Goal: Book appointment/travel/reservation

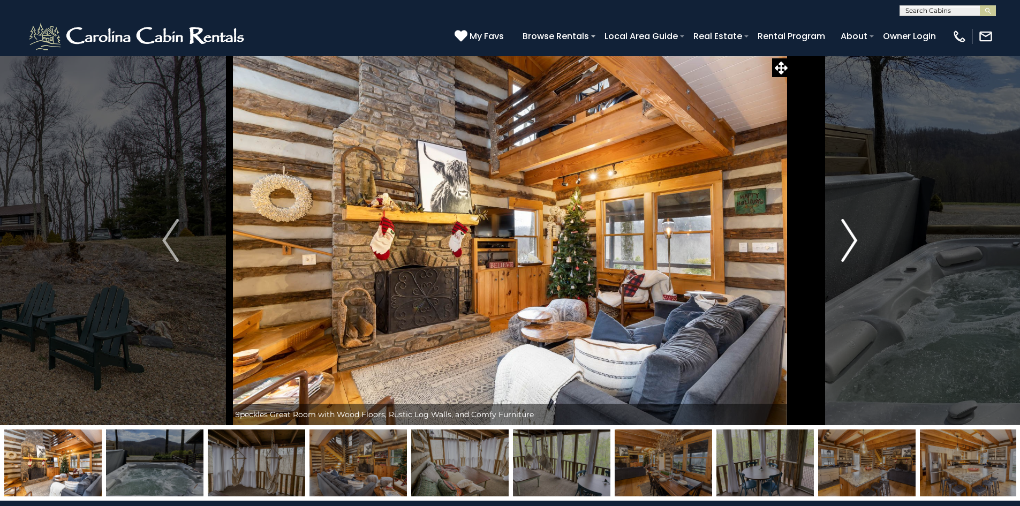
click at [849, 227] on img "Next" at bounding box center [849, 240] width 16 height 43
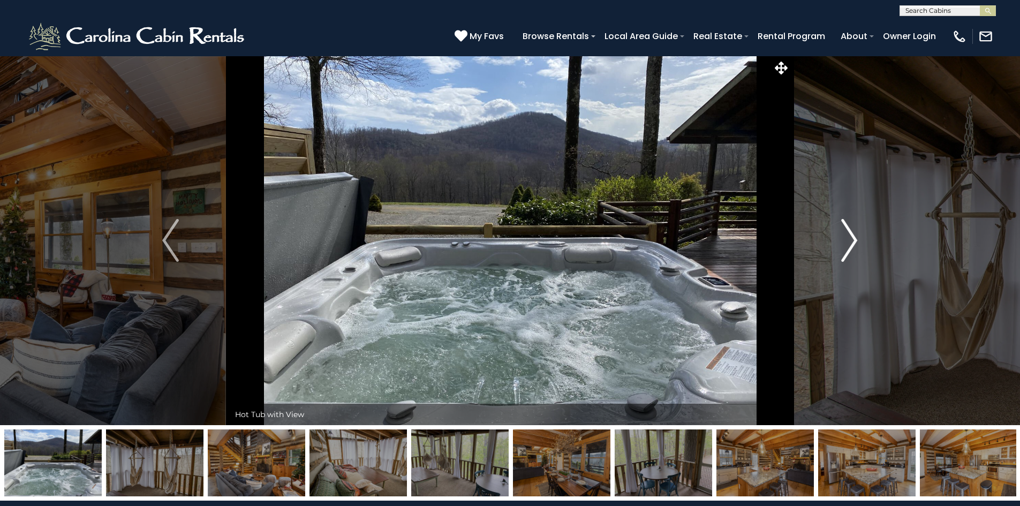
click at [849, 228] on img "Next" at bounding box center [849, 240] width 16 height 43
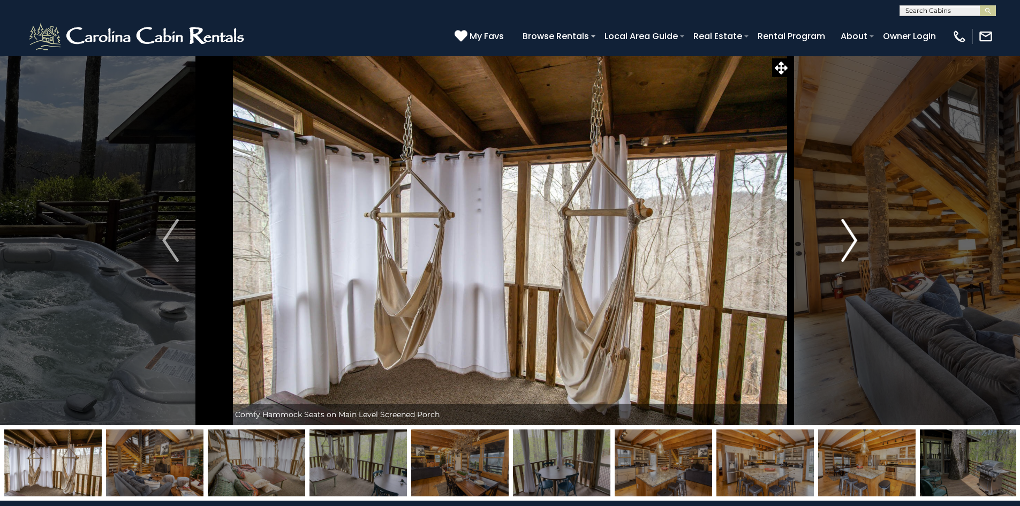
click at [849, 228] on img "Next" at bounding box center [849, 240] width 16 height 43
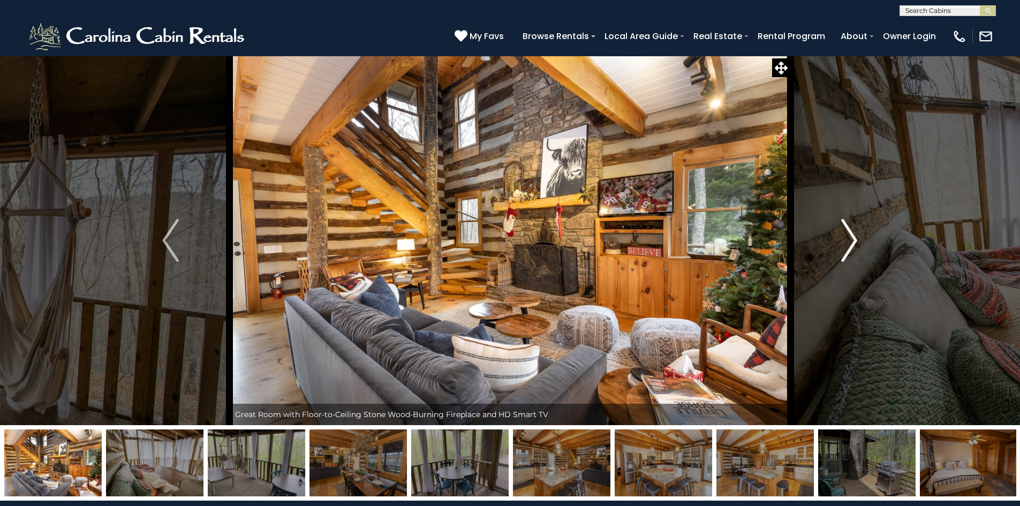
click at [849, 228] on img "Next" at bounding box center [849, 240] width 16 height 43
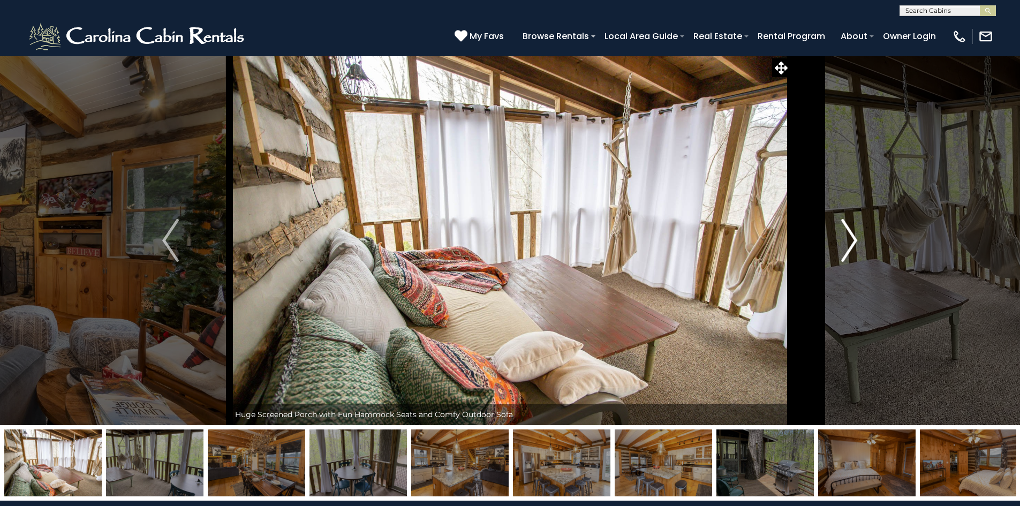
click at [849, 228] on img "Next" at bounding box center [849, 240] width 16 height 43
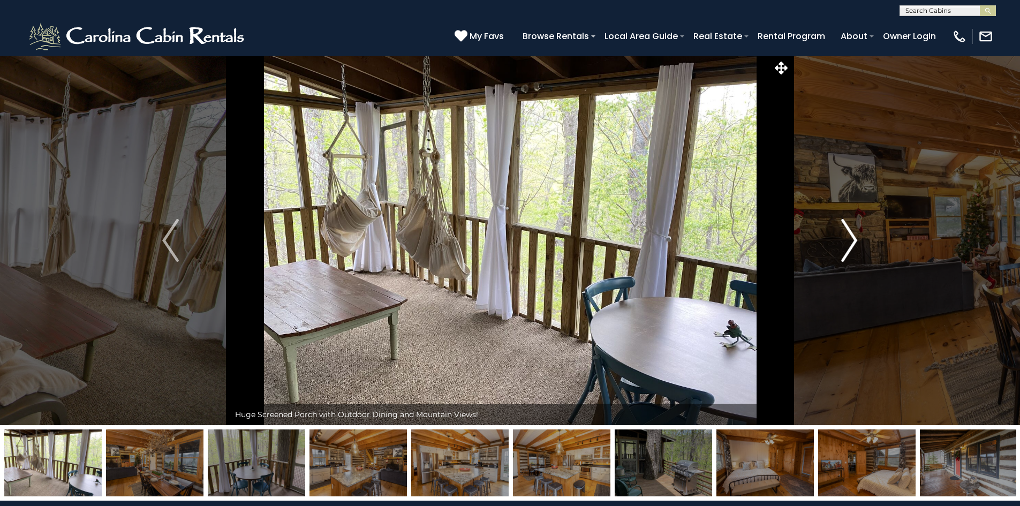
click at [849, 228] on img "Next" at bounding box center [849, 240] width 16 height 43
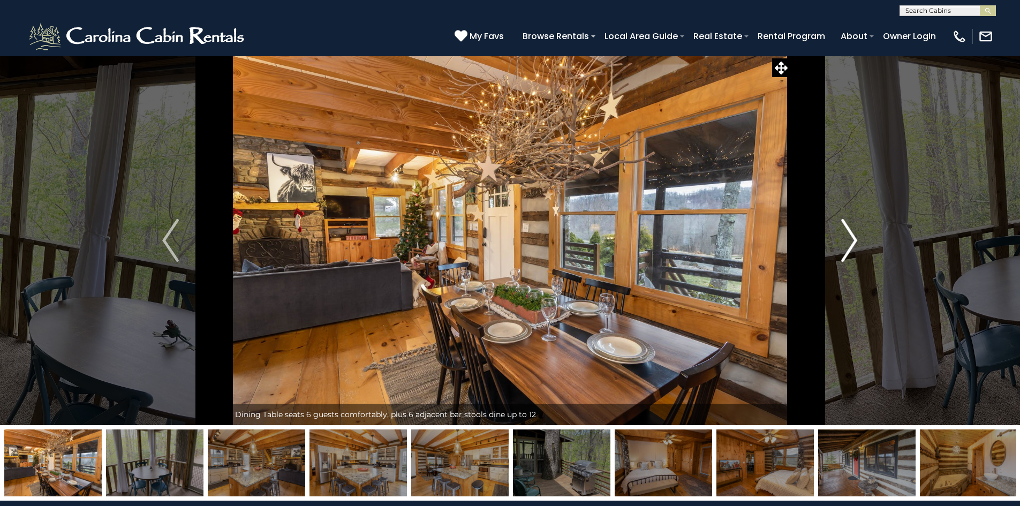
click at [849, 228] on img "Next" at bounding box center [849, 240] width 16 height 43
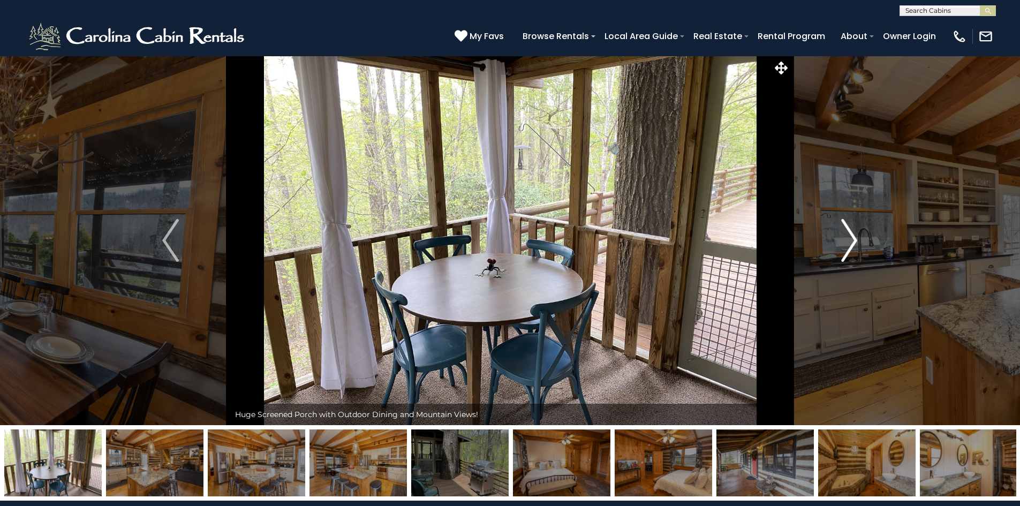
click at [849, 228] on img "Next" at bounding box center [849, 240] width 16 height 43
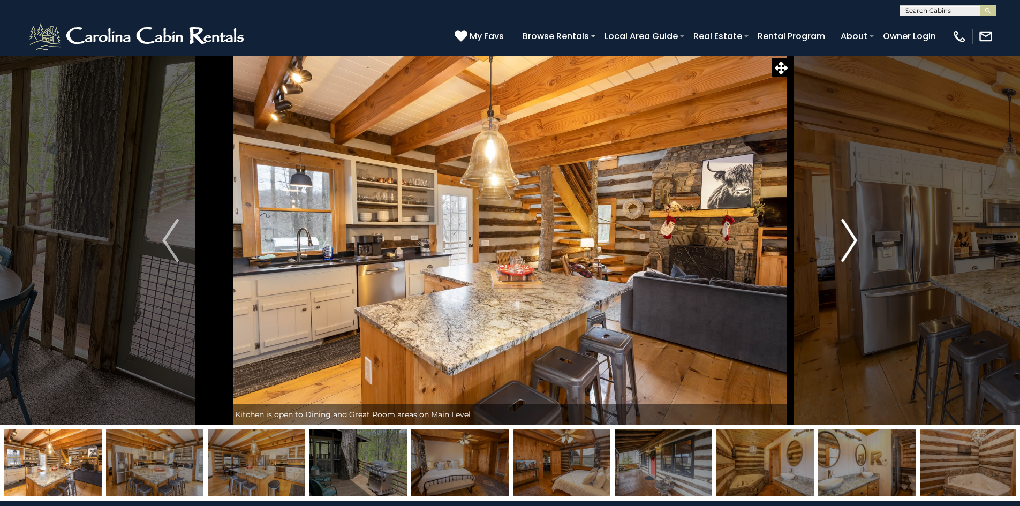
click at [849, 228] on img "Next" at bounding box center [849, 240] width 16 height 43
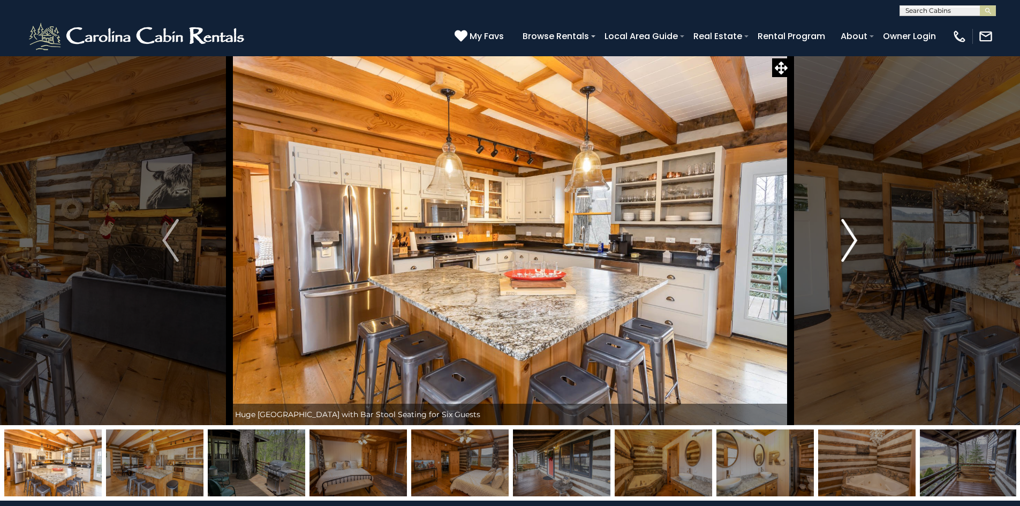
click at [849, 228] on img "Next" at bounding box center [849, 240] width 16 height 43
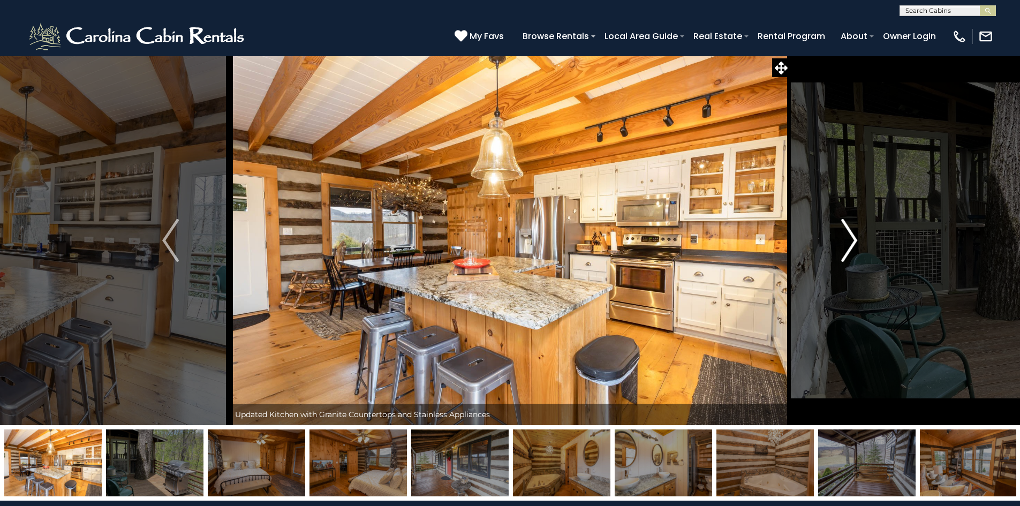
click at [849, 228] on img "Next" at bounding box center [849, 240] width 16 height 43
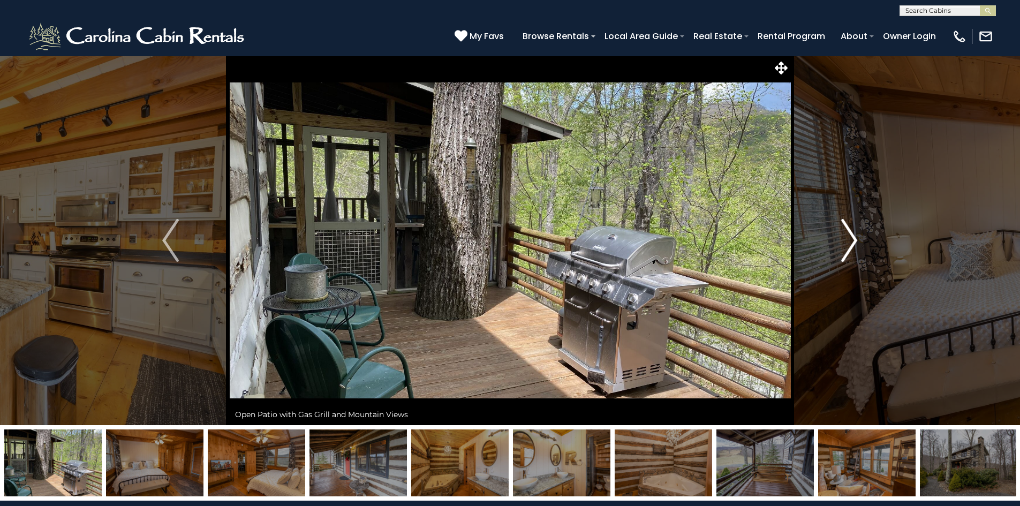
click at [849, 228] on img "Next" at bounding box center [849, 240] width 16 height 43
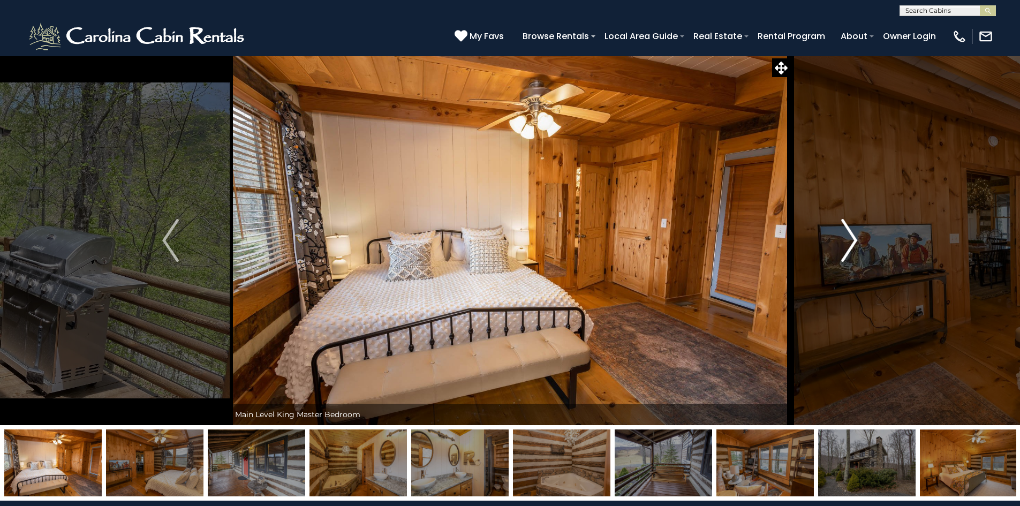
click at [849, 228] on img "Next" at bounding box center [849, 240] width 16 height 43
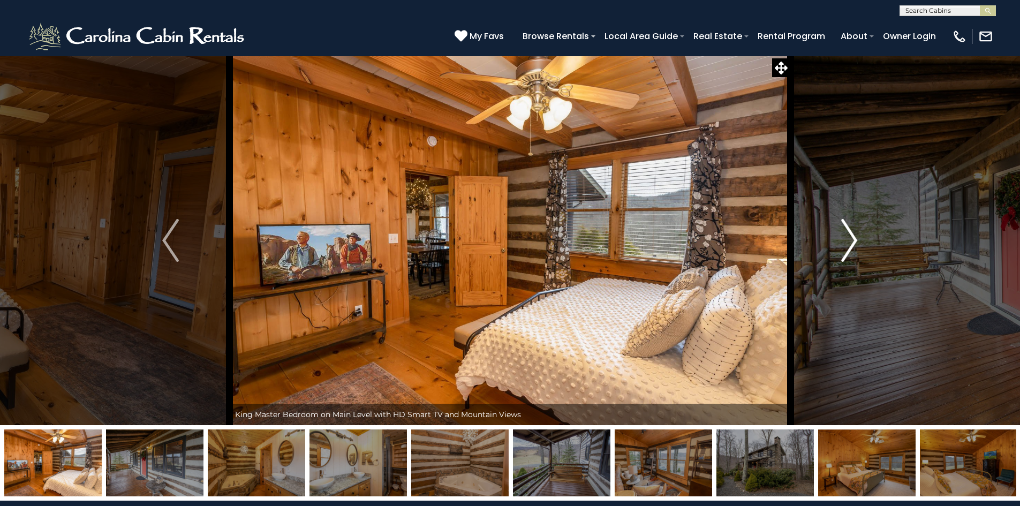
click at [849, 228] on img "Next" at bounding box center [849, 240] width 16 height 43
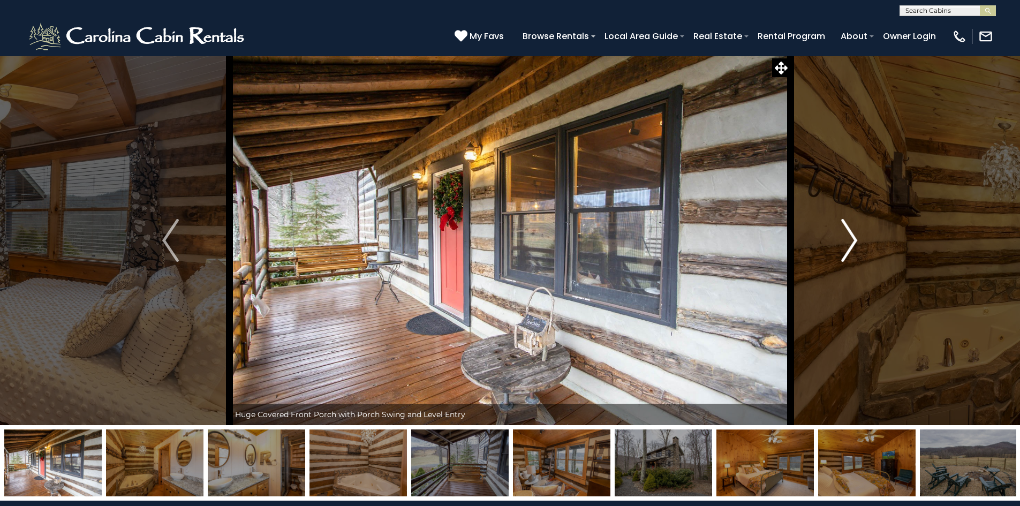
click at [849, 228] on img "Next" at bounding box center [849, 240] width 16 height 43
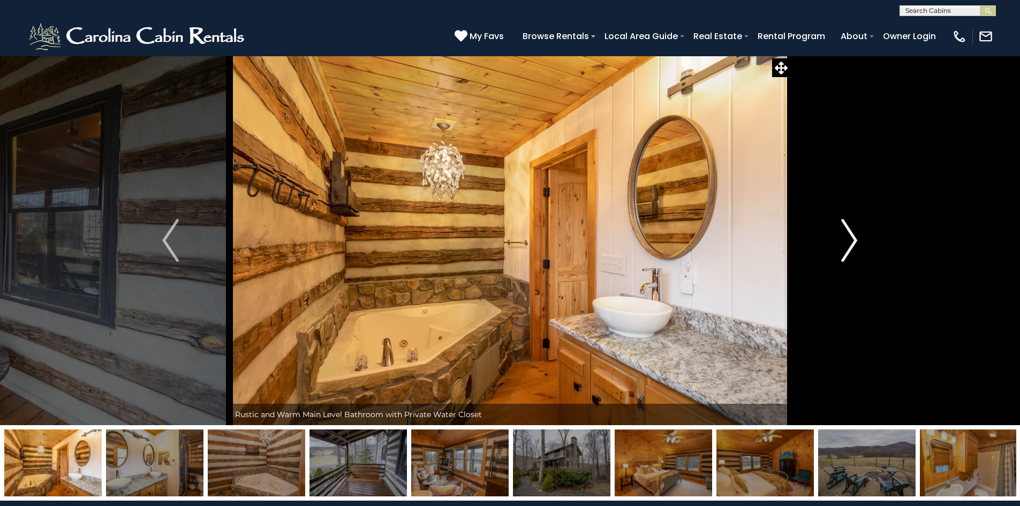
click at [849, 228] on img "Next" at bounding box center [849, 240] width 16 height 43
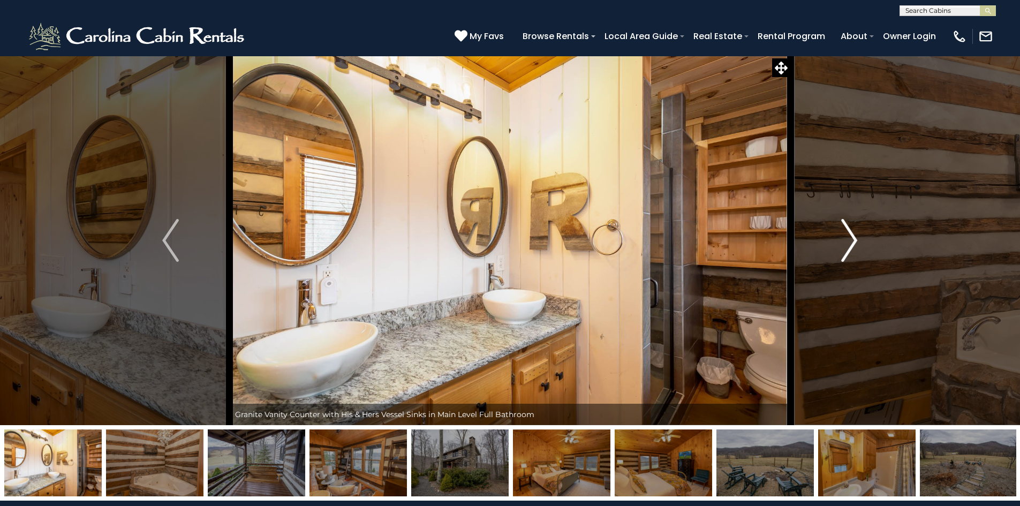
click at [849, 228] on img "Next" at bounding box center [849, 240] width 16 height 43
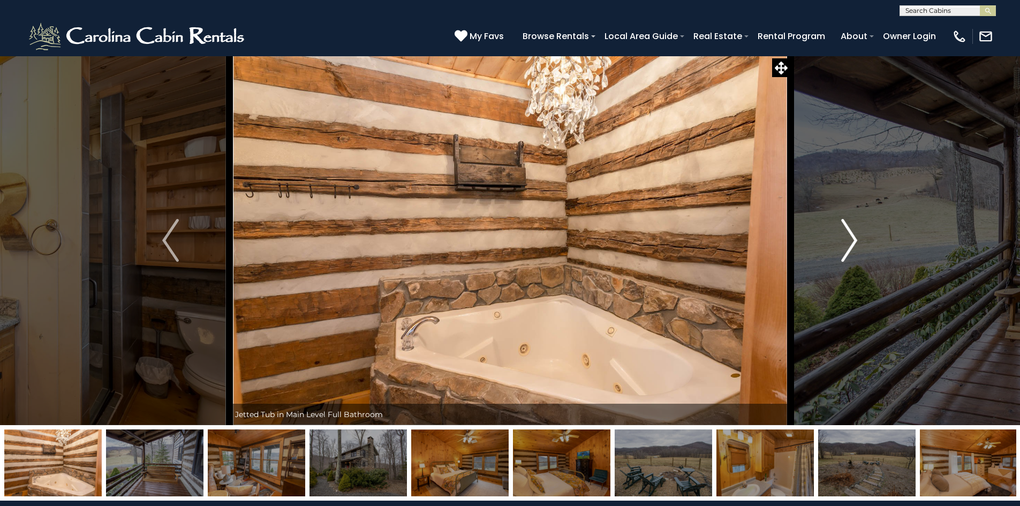
click at [849, 228] on img "Next" at bounding box center [849, 240] width 16 height 43
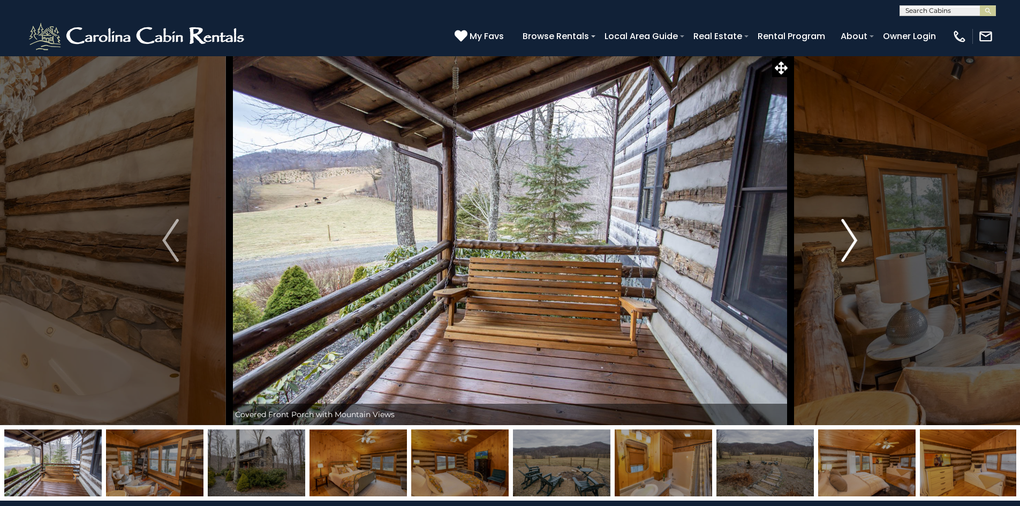
click at [849, 228] on img "Next" at bounding box center [849, 240] width 16 height 43
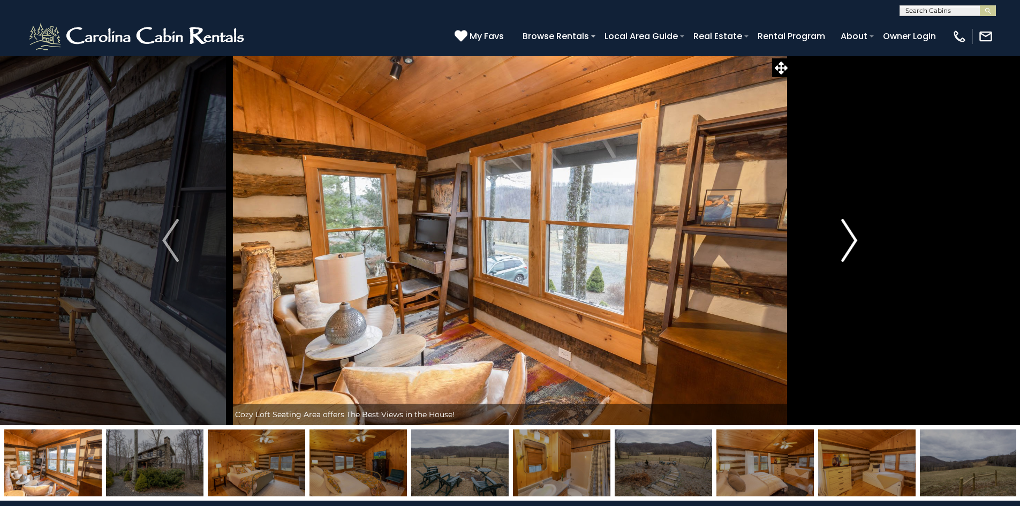
click at [849, 228] on img "Next" at bounding box center [849, 240] width 16 height 43
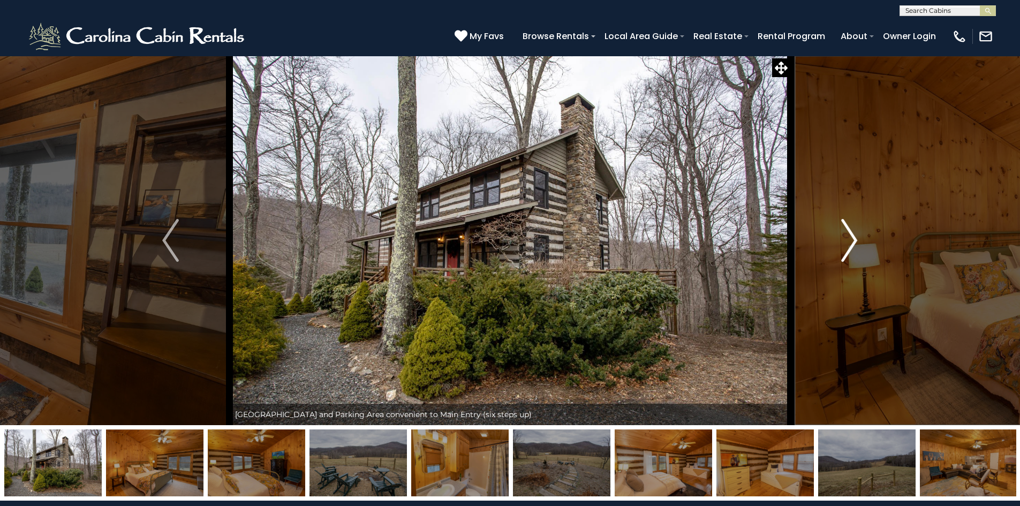
click at [849, 228] on img "Next" at bounding box center [849, 240] width 16 height 43
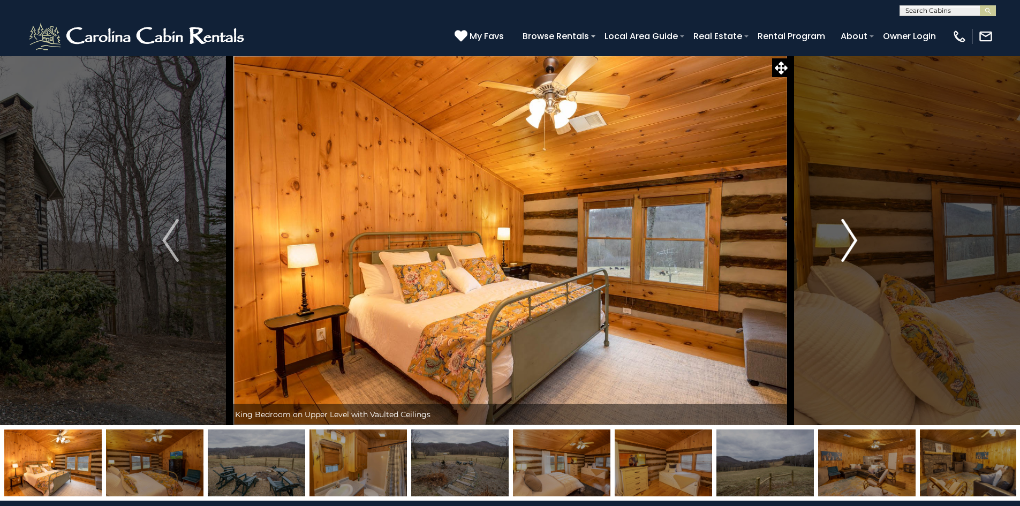
click at [849, 228] on img "Next" at bounding box center [849, 240] width 16 height 43
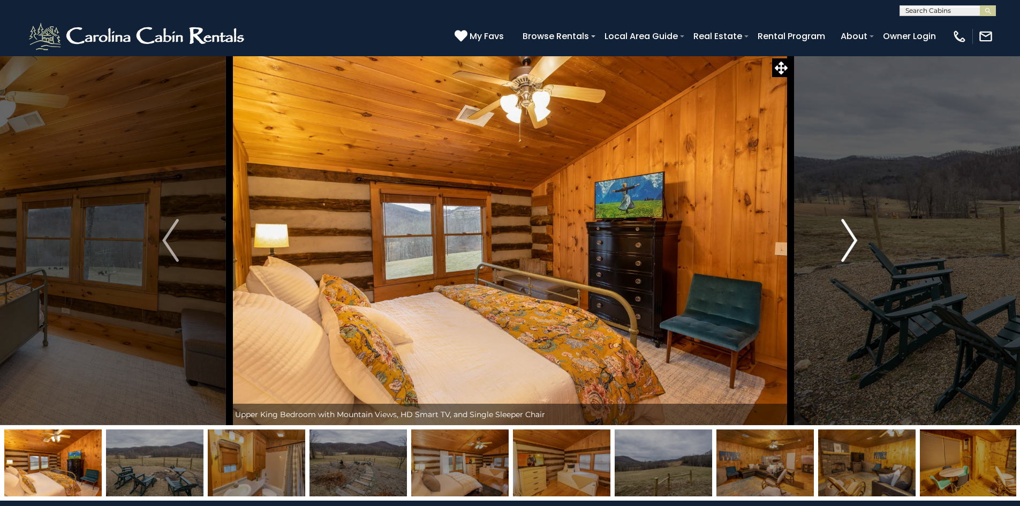
click at [849, 228] on img "Next" at bounding box center [849, 240] width 16 height 43
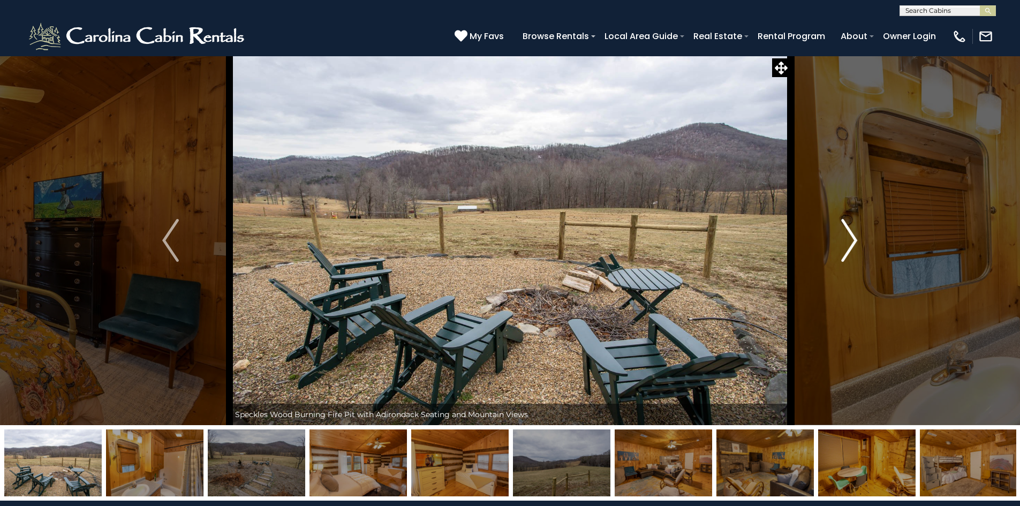
click at [849, 228] on img "Next" at bounding box center [849, 240] width 16 height 43
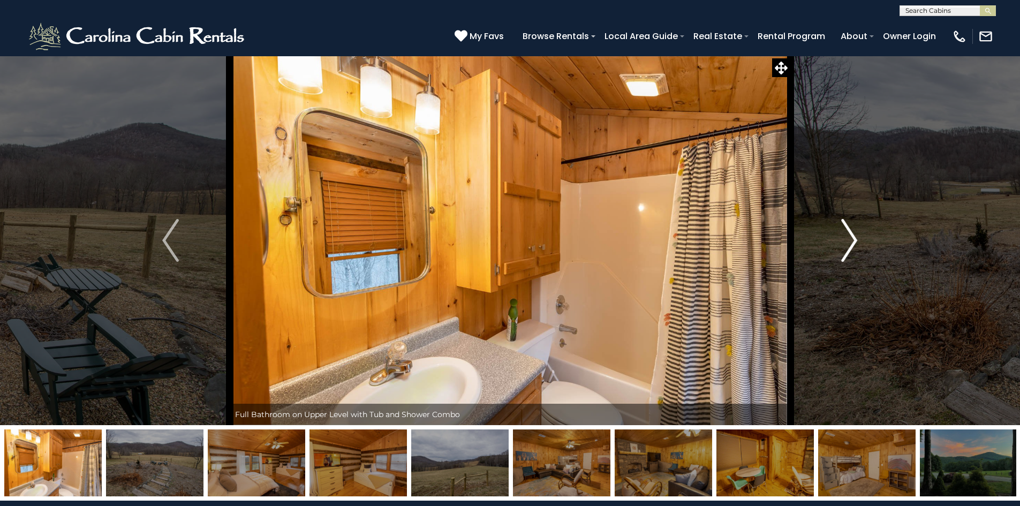
click at [849, 228] on img "Next" at bounding box center [849, 240] width 16 height 43
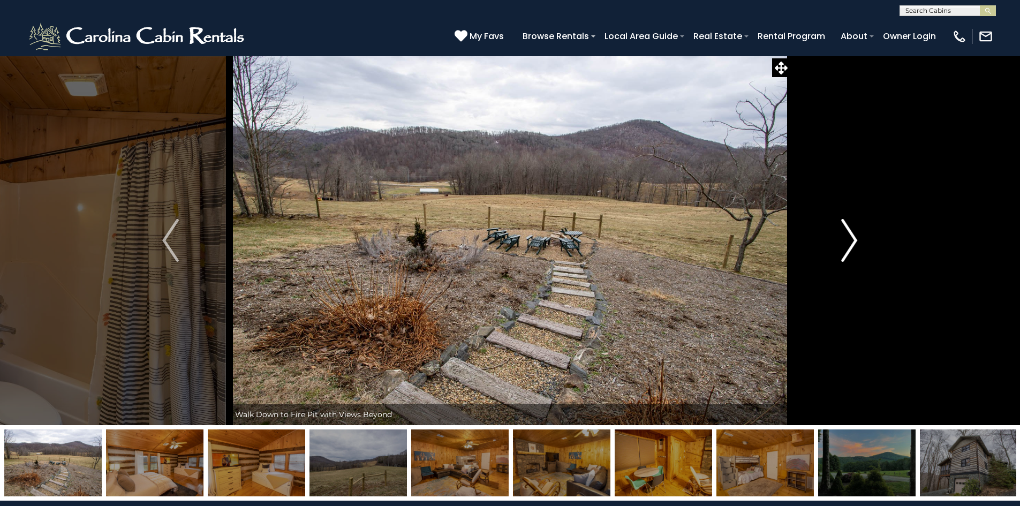
click at [849, 228] on img "Next" at bounding box center [849, 240] width 16 height 43
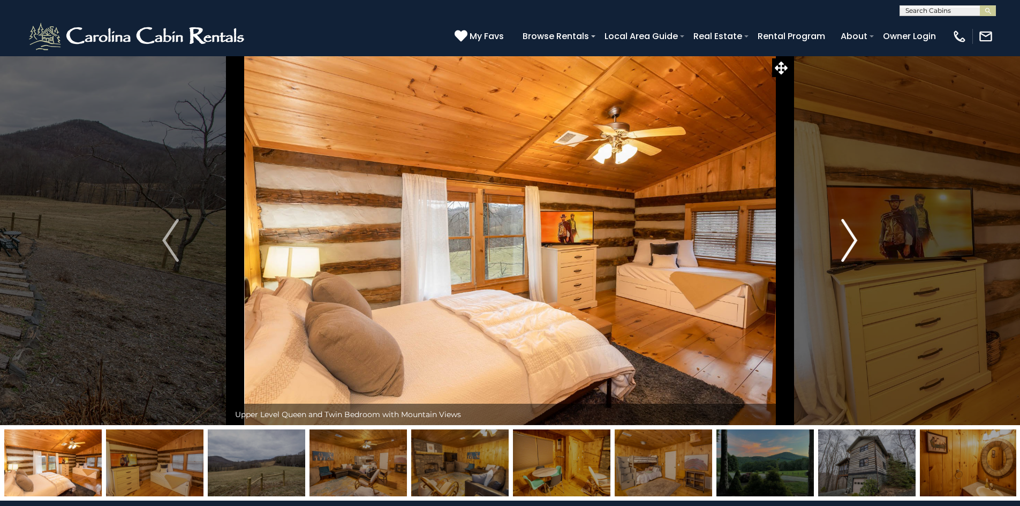
click at [849, 228] on img "Next" at bounding box center [849, 240] width 16 height 43
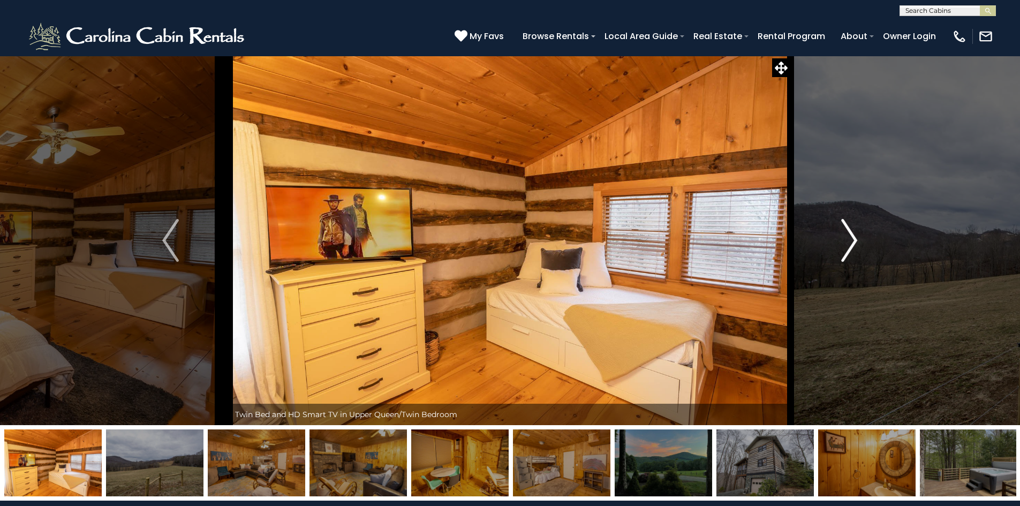
click at [849, 228] on img "Next" at bounding box center [849, 240] width 16 height 43
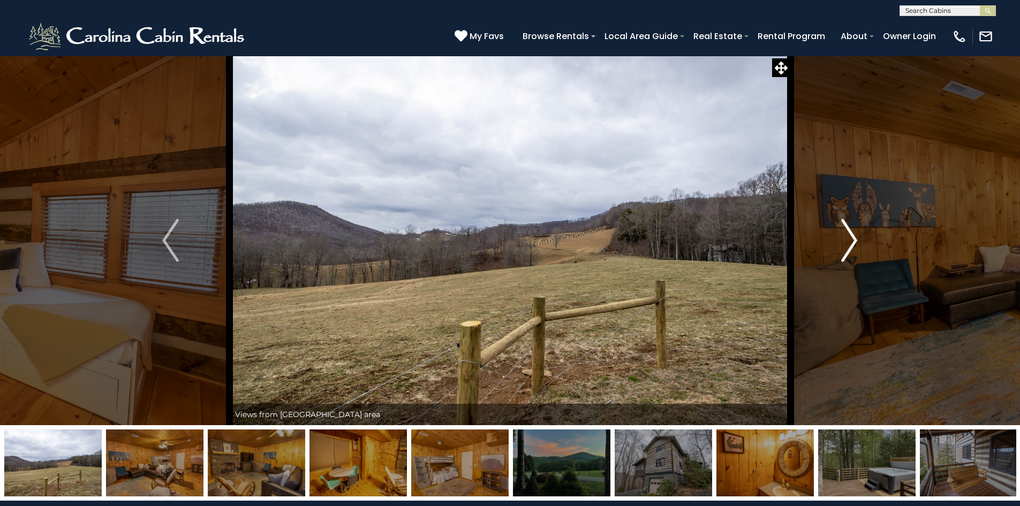
click at [849, 228] on img "Next" at bounding box center [849, 240] width 16 height 43
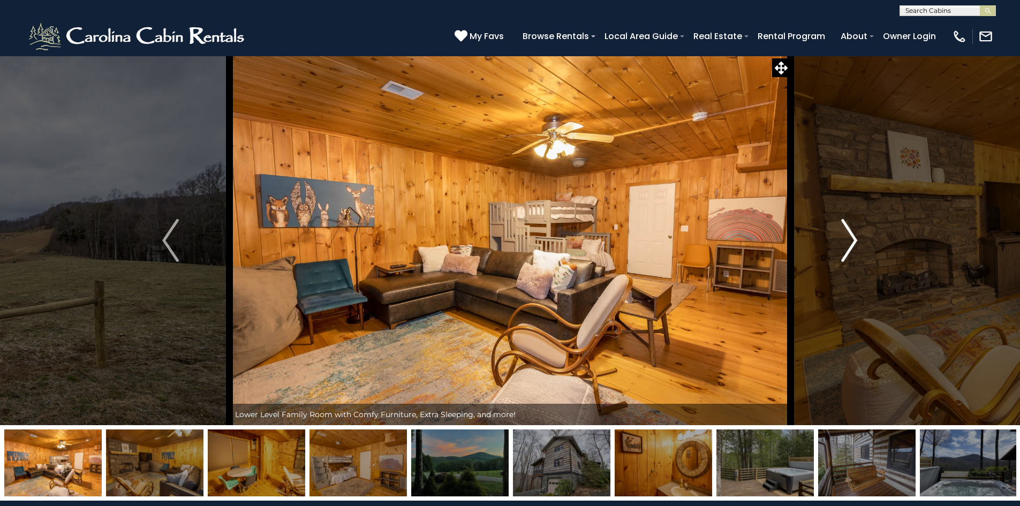
click at [849, 228] on img "Next" at bounding box center [849, 240] width 16 height 43
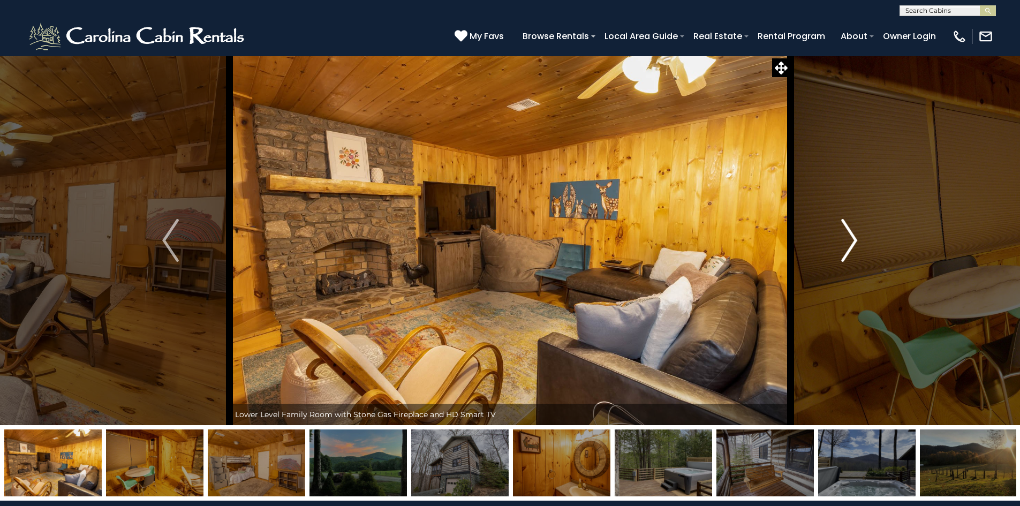
click at [849, 228] on img "Next" at bounding box center [849, 240] width 16 height 43
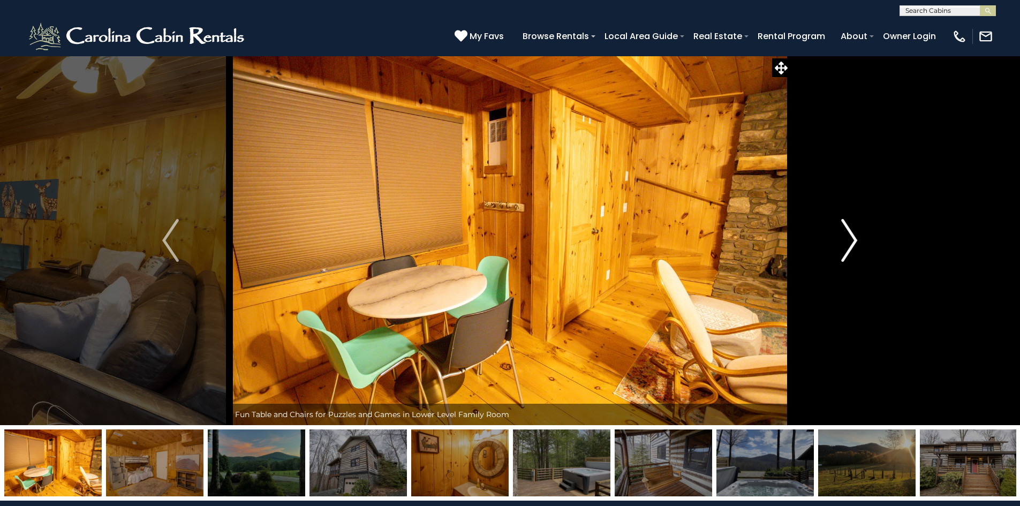
click at [849, 228] on img "Next" at bounding box center [849, 240] width 16 height 43
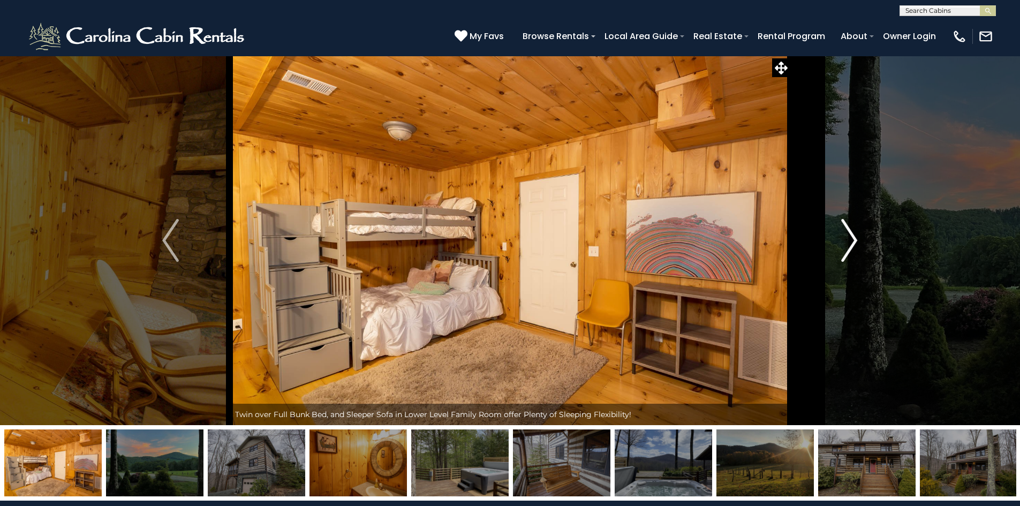
click at [849, 228] on img "Next" at bounding box center [849, 240] width 16 height 43
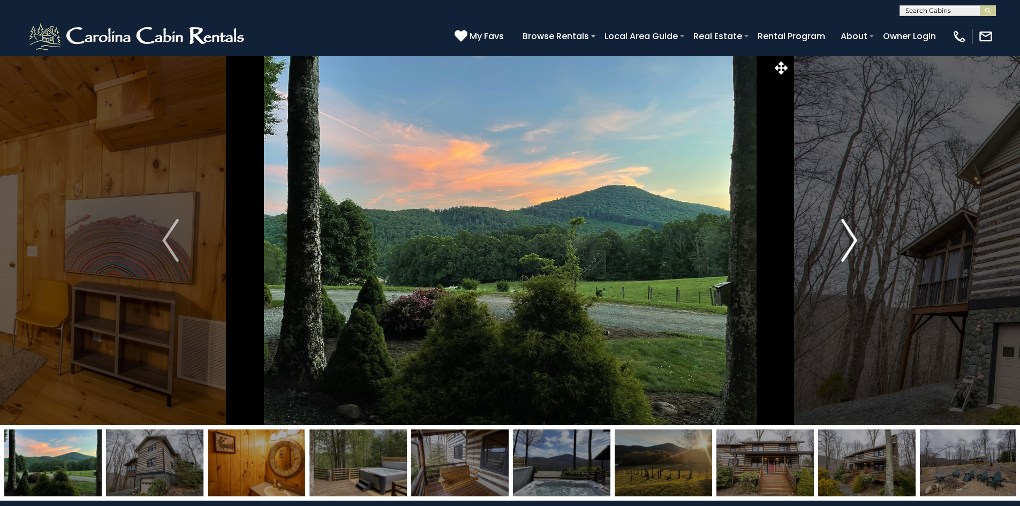
click at [849, 228] on img "Next" at bounding box center [849, 240] width 16 height 43
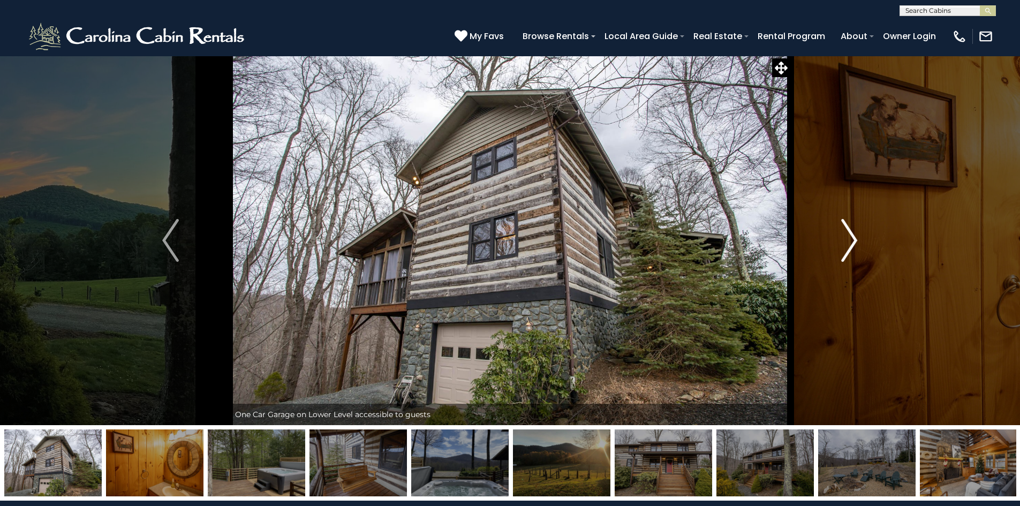
click at [849, 228] on img "Next" at bounding box center [849, 240] width 16 height 43
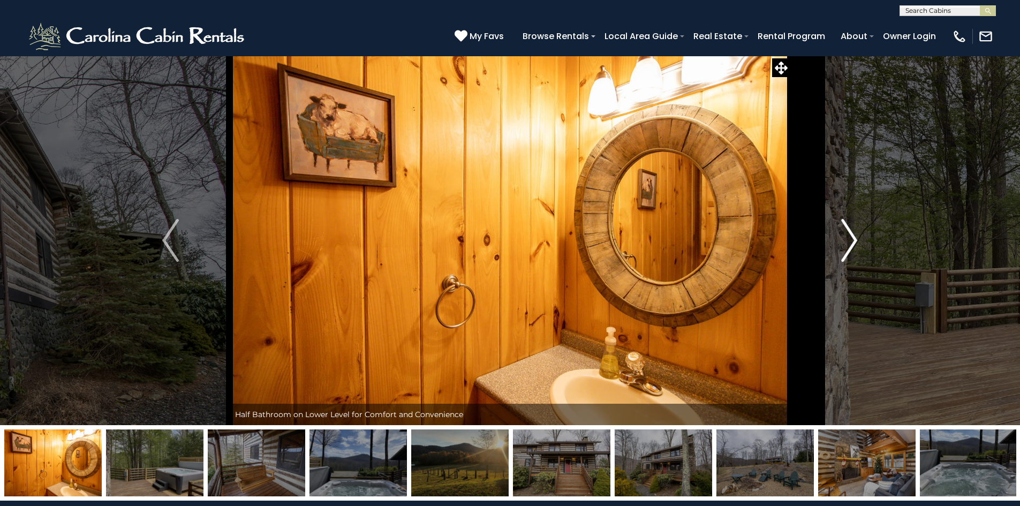
click at [849, 228] on img "Next" at bounding box center [849, 240] width 16 height 43
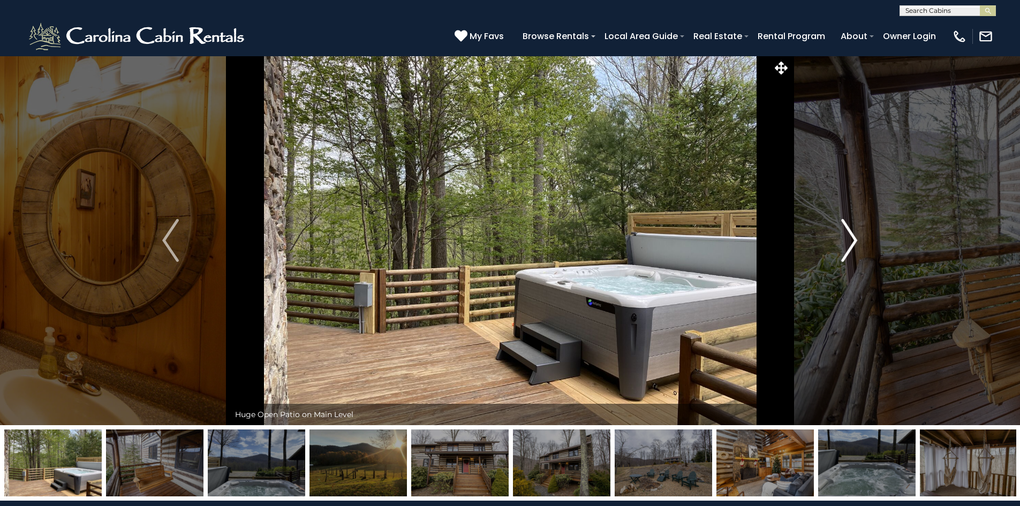
click at [849, 228] on img "Next" at bounding box center [849, 240] width 16 height 43
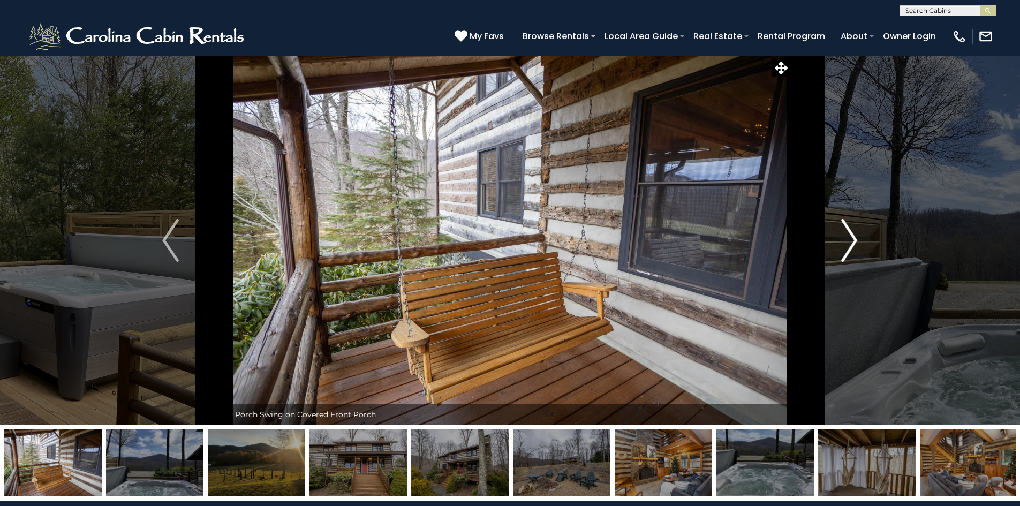
click at [849, 228] on img "Next" at bounding box center [849, 240] width 16 height 43
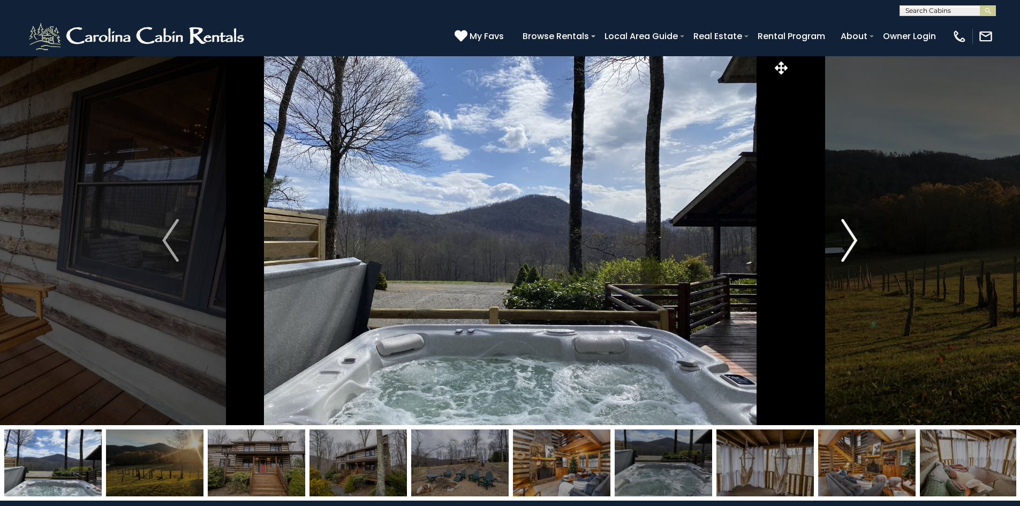
click at [849, 228] on img "Next" at bounding box center [849, 240] width 16 height 43
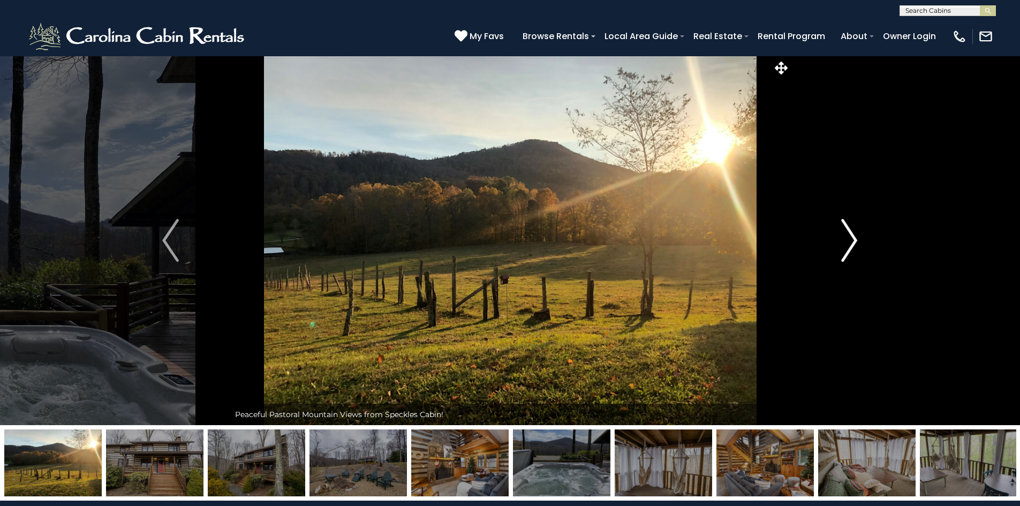
click at [849, 228] on img "Next" at bounding box center [849, 240] width 16 height 43
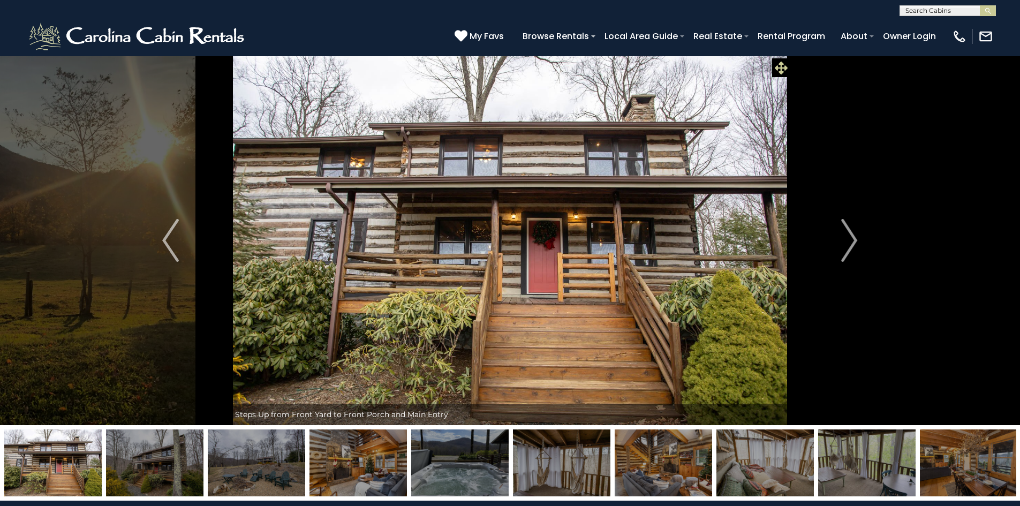
click at [785, 67] on icon at bounding box center [780, 68] width 13 height 13
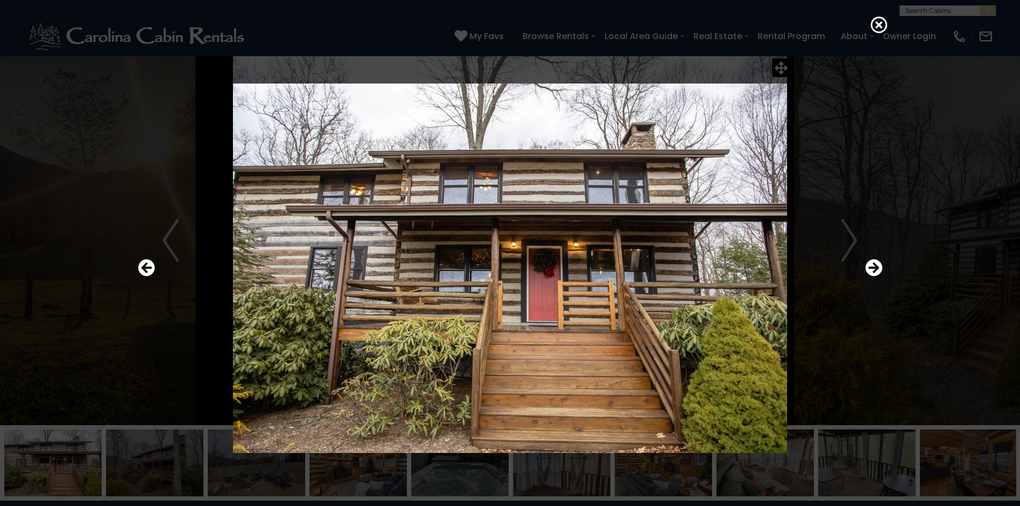
click at [859, 132] on div at bounding box center [510, 268] width 755 height 455
click at [884, 22] on icon at bounding box center [878, 24] width 17 height 17
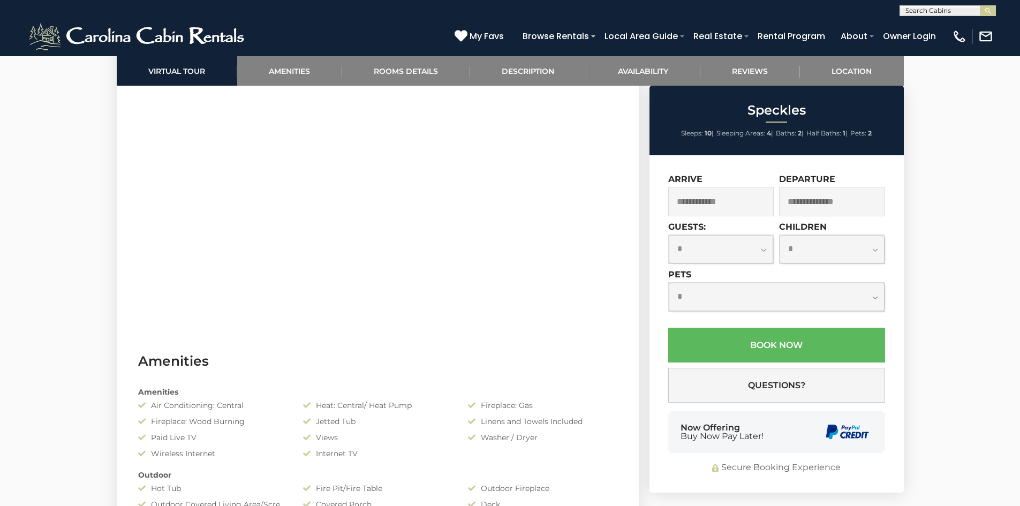
scroll to position [696, 0]
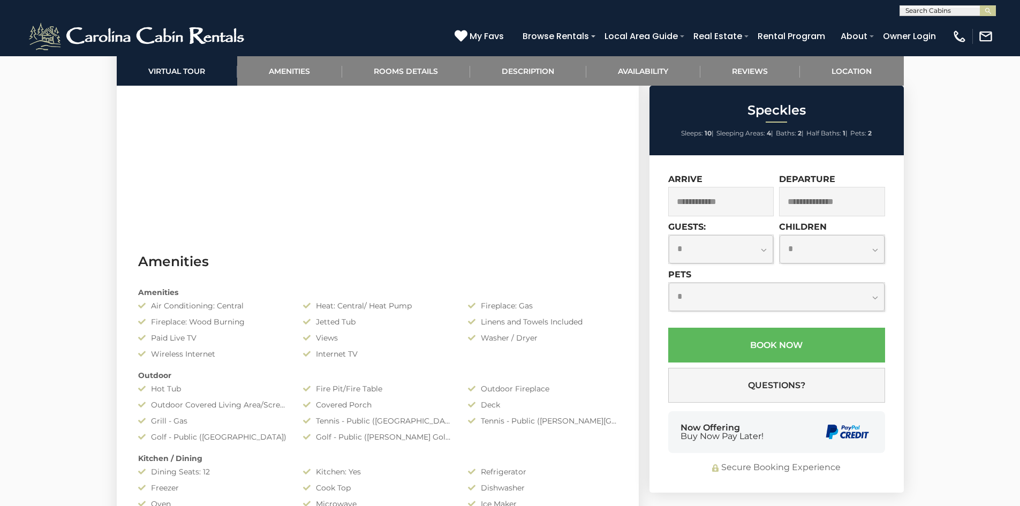
click at [739, 200] on input "text" at bounding box center [721, 201] width 106 height 29
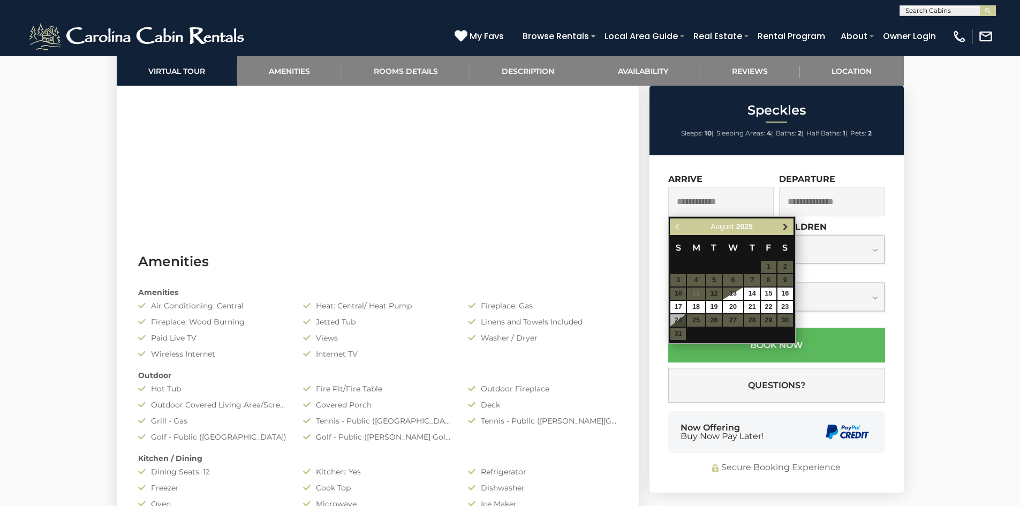
click at [786, 227] on span "Next" at bounding box center [785, 227] width 9 height 9
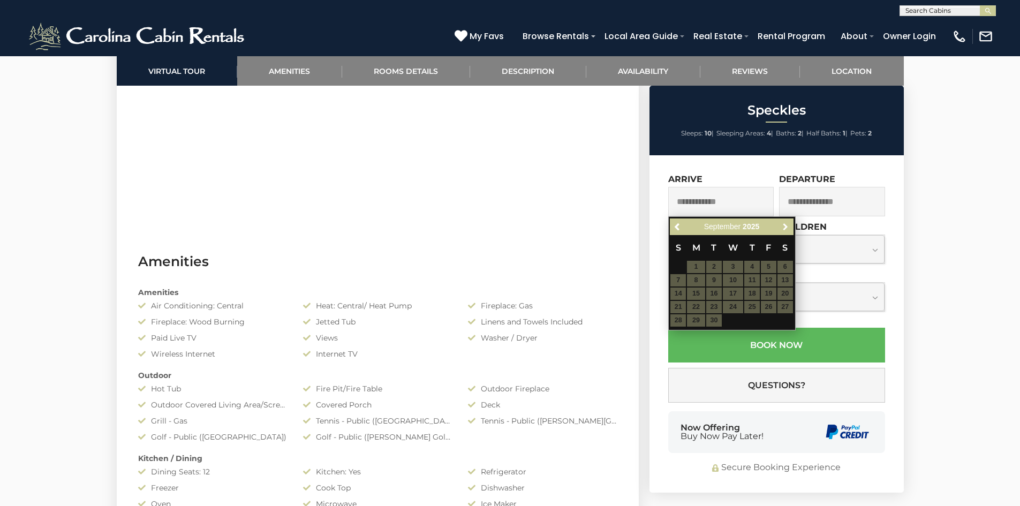
click at [786, 227] on span "Next" at bounding box center [785, 227] width 9 height 9
click at [715, 305] on link "21" at bounding box center [714, 307] width 16 height 12
type input "**********"
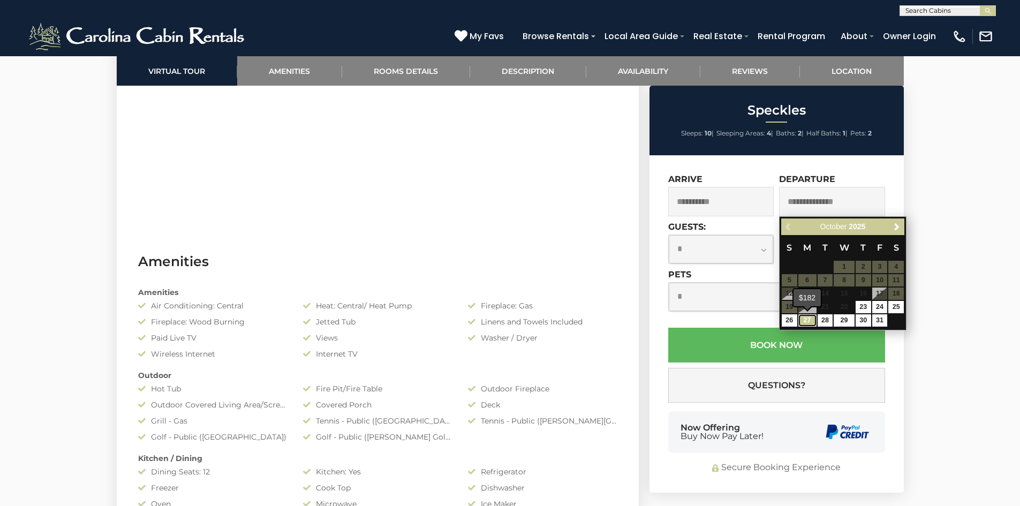
click at [810, 318] on link "27" at bounding box center [807, 320] width 18 height 12
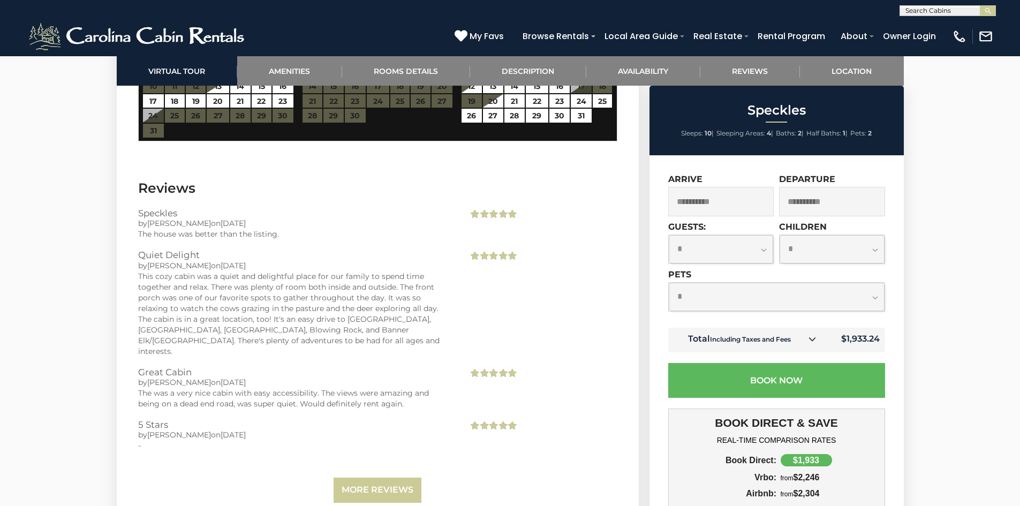
scroll to position [2623, 0]
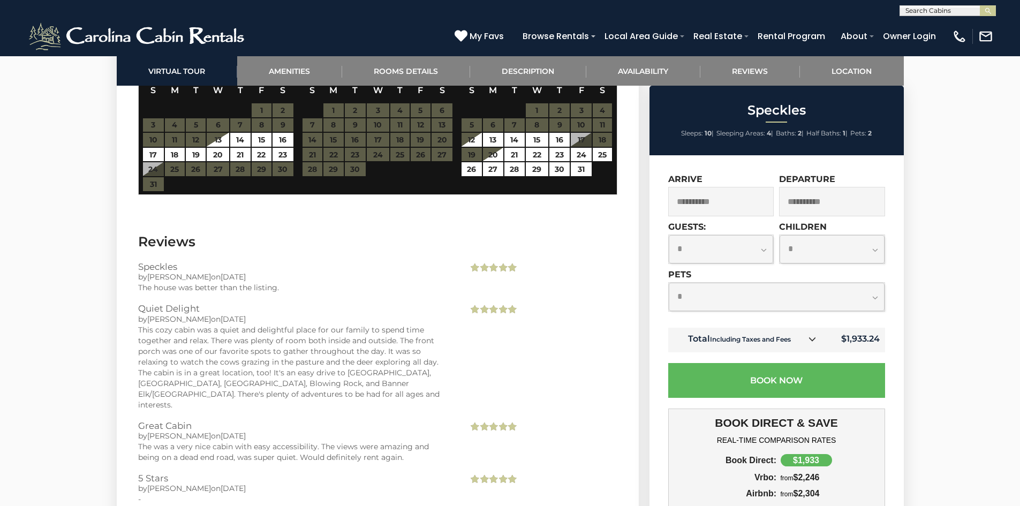
click at [812, 206] on input "**********" at bounding box center [832, 201] width 106 height 29
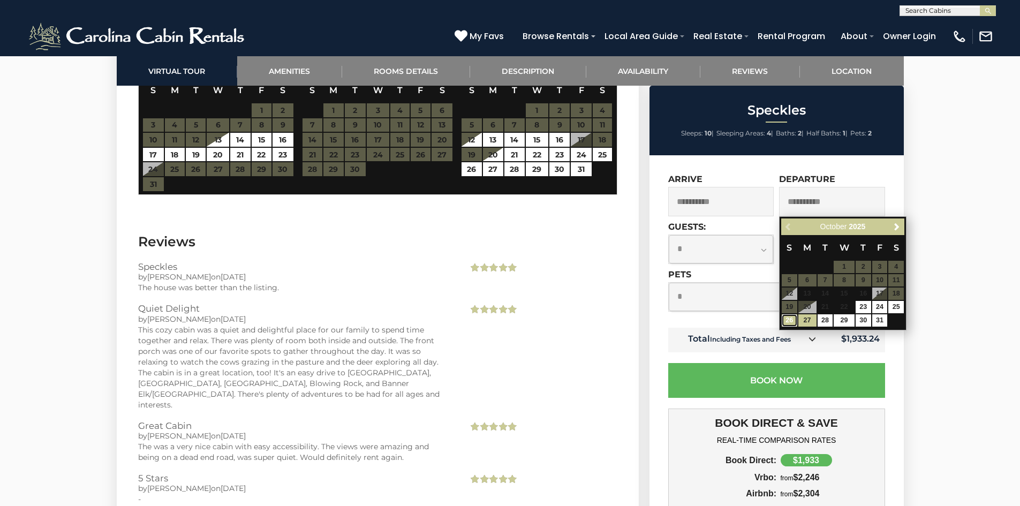
click at [785, 320] on link "26" at bounding box center [789, 320] width 16 height 12
type input "**********"
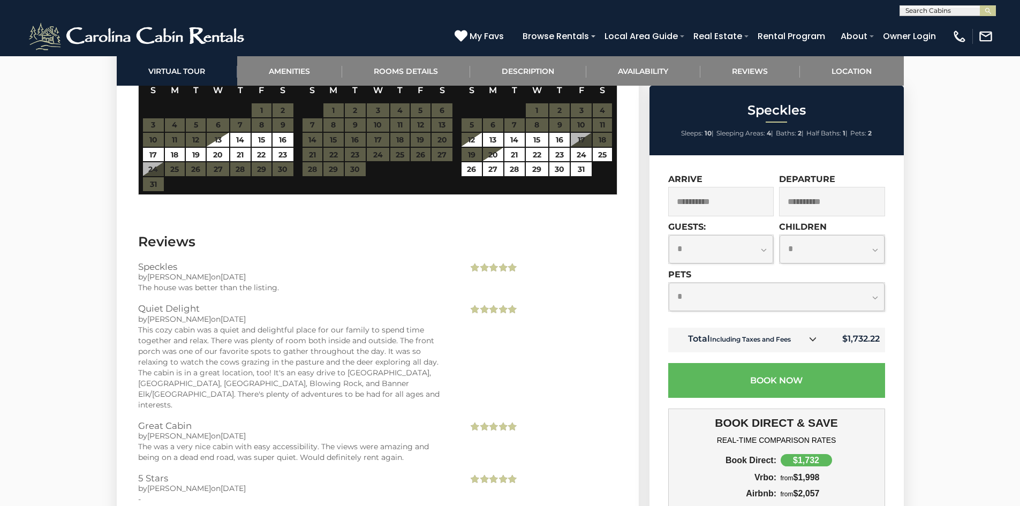
click at [878, 299] on select "**********" at bounding box center [777, 297] width 216 height 28
select select "*"
click at [669, 283] on select "**********" at bounding box center [777, 297] width 216 height 28
click at [759, 250] on select "**********" at bounding box center [721, 249] width 105 height 28
click at [669, 235] on select "**********" at bounding box center [721, 249] width 105 height 28
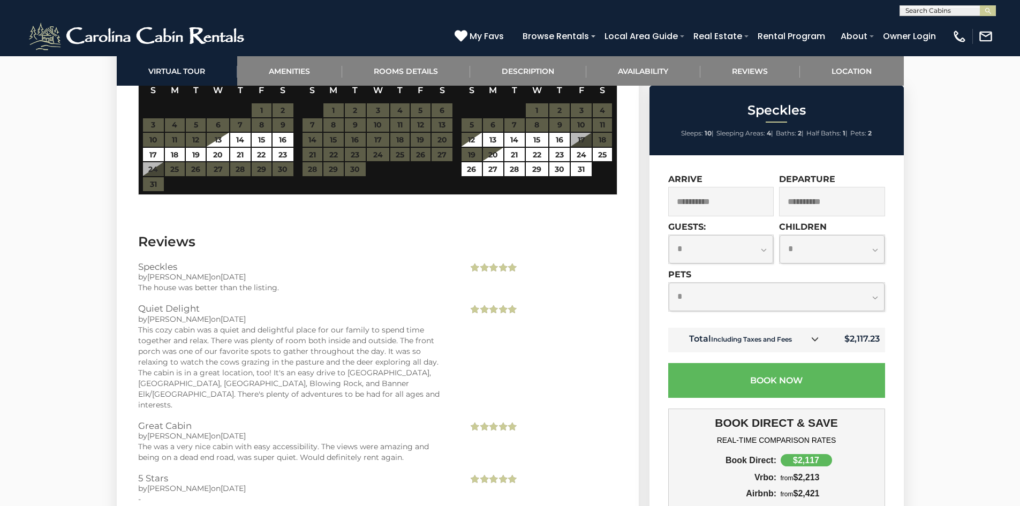
click at [763, 255] on select "**********" at bounding box center [721, 249] width 105 height 28
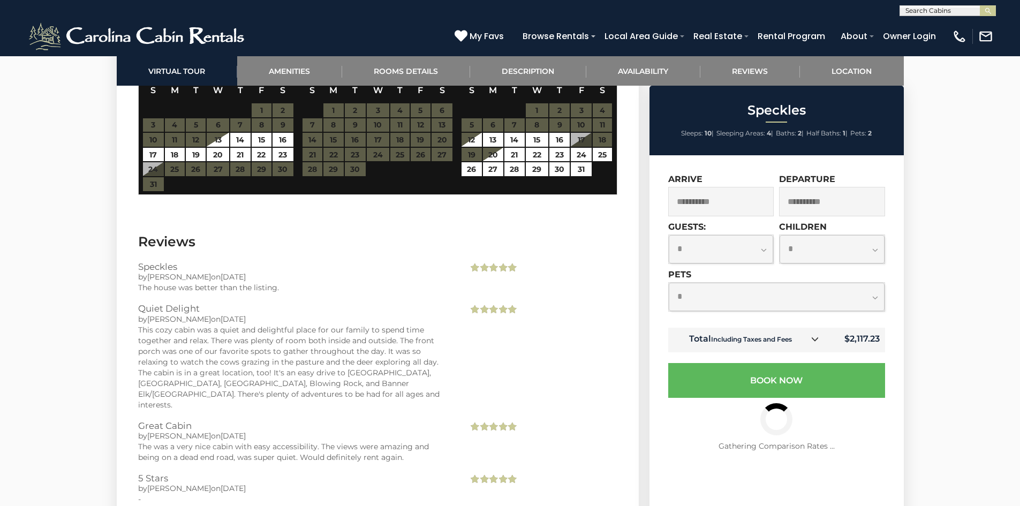
select select "*"
click at [669, 235] on select "**********" at bounding box center [721, 249] width 105 height 28
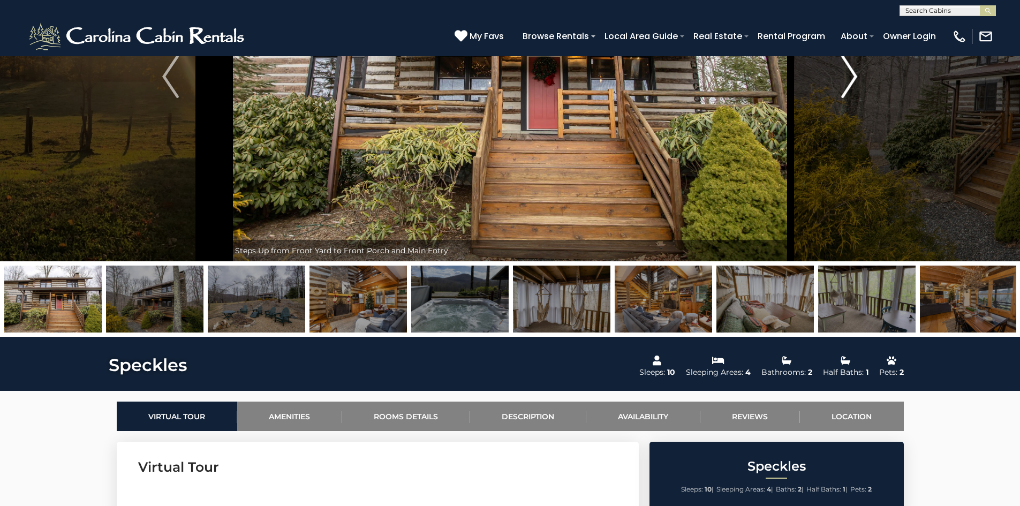
scroll to position [0, 0]
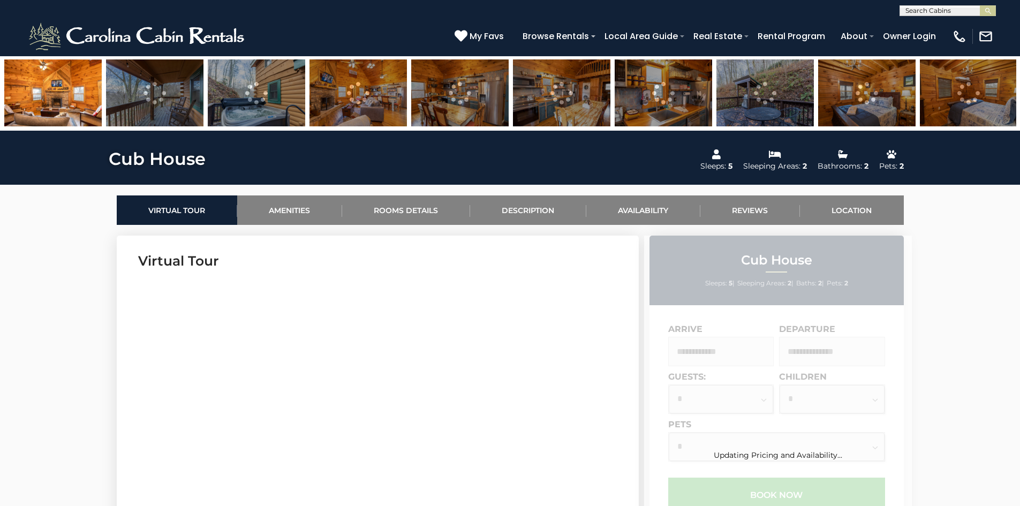
scroll to position [482, 0]
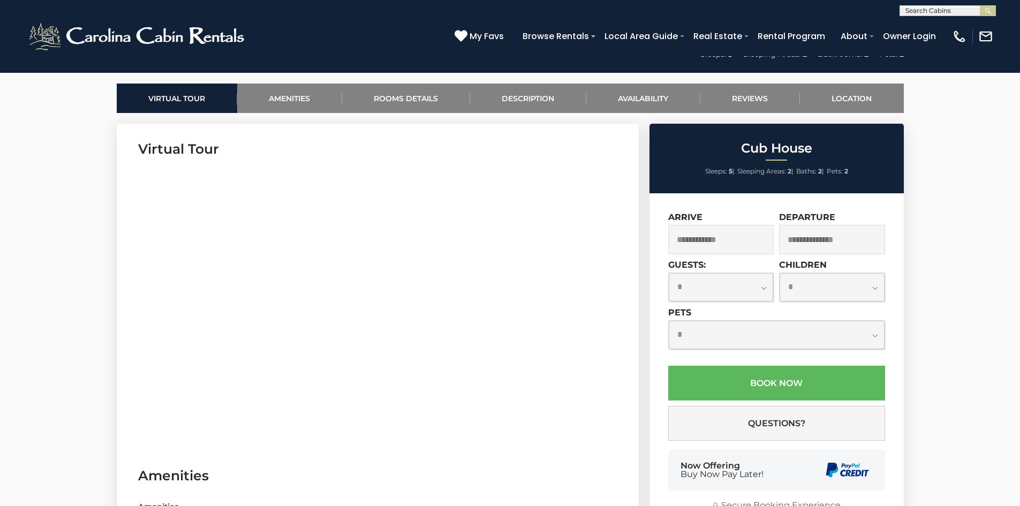
click at [741, 241] on input "text" at bounding box center [721, 239] width 106 height 29
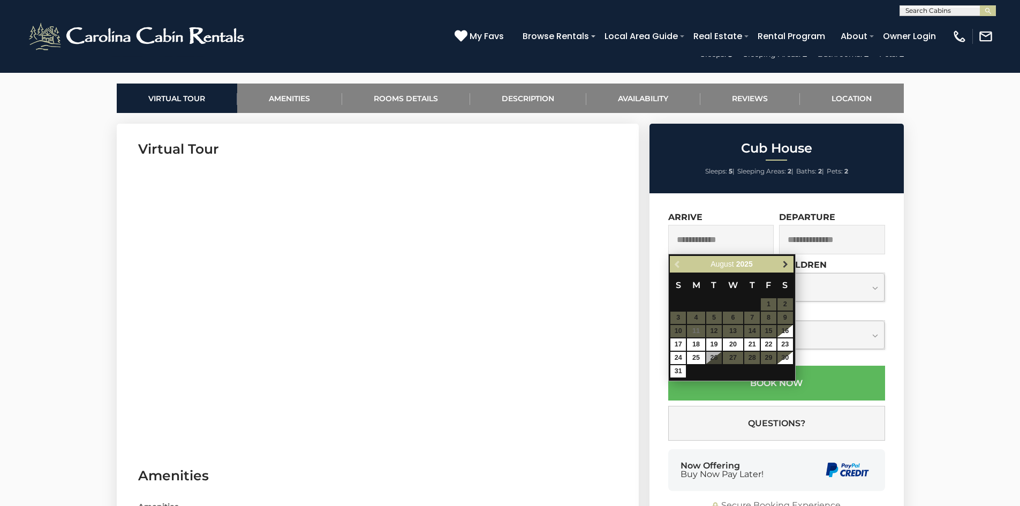
click at [781, 260] on span "Next" at bounding box center [785, 264] width 9 height 9
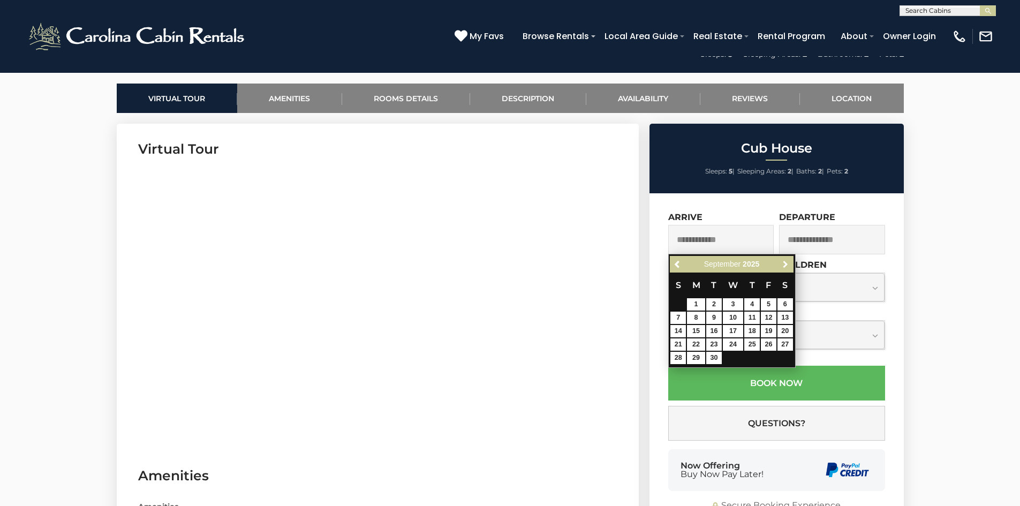
click at [781, 260] on span "Next" at bounding box center [785, 264] width 9 height 9
click at [695, 339] on link "20" at bounding box center [696, 344] width 18 height 12
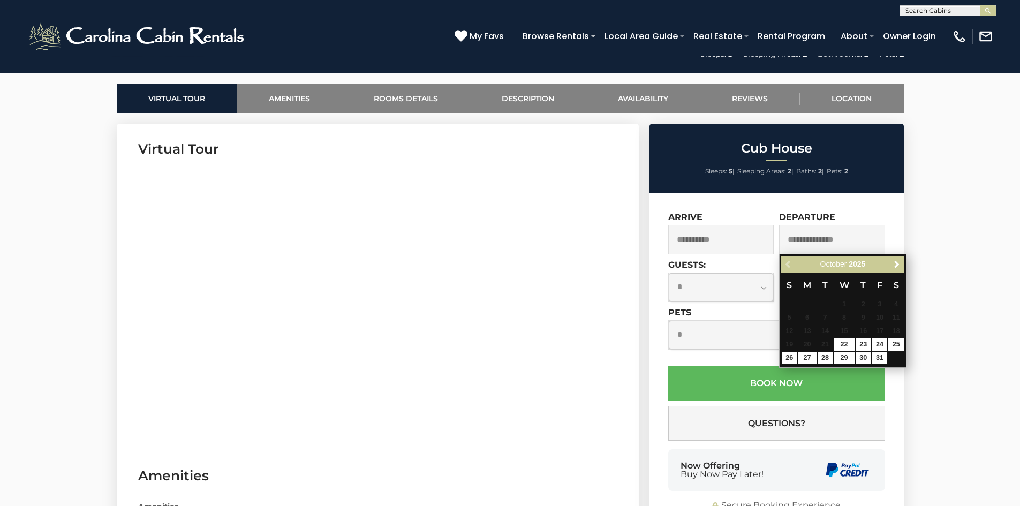
click at [728, 239] on input "**********" at bounding box center [721, 239] width 106 height 29
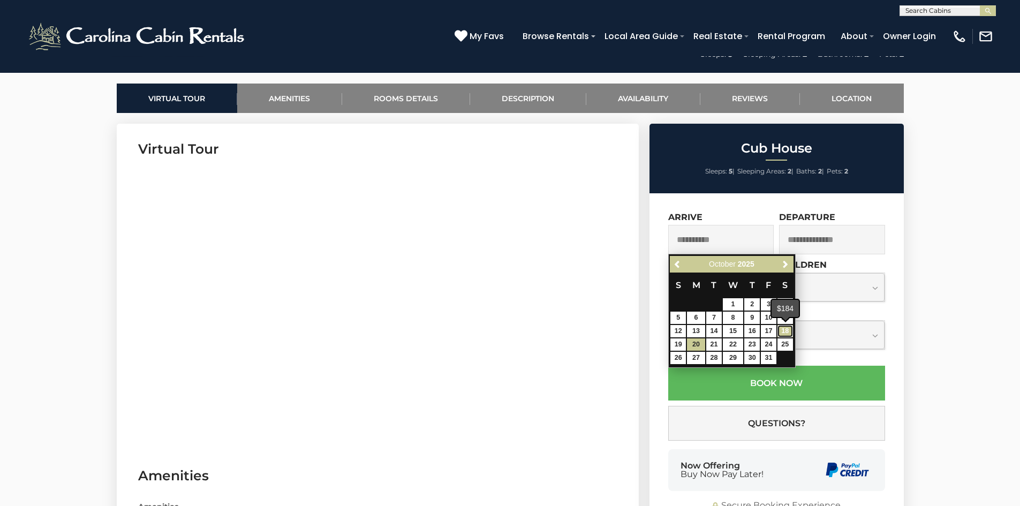
click at [788, 333] on link "18" at bounding box center [785, 331] width 16 height 12
type input "**********"
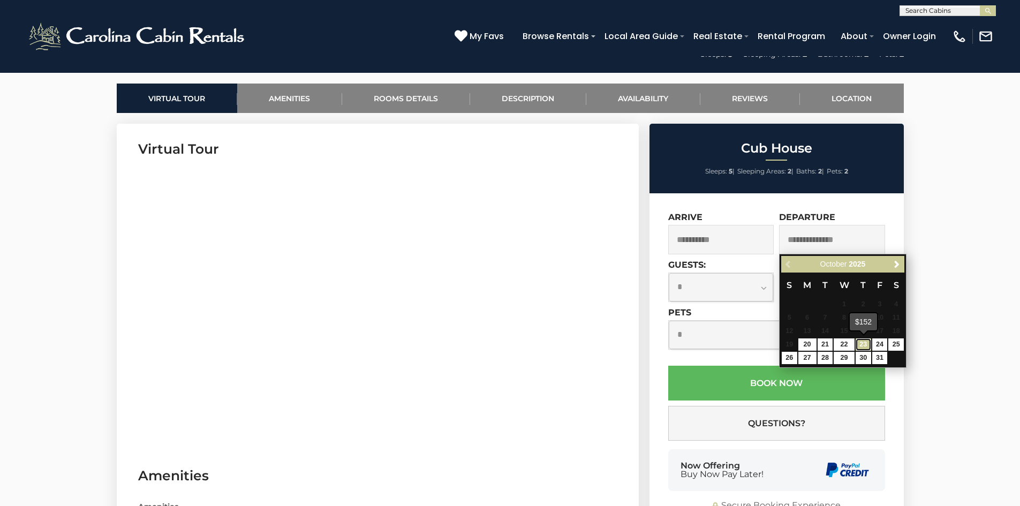
click at [858, 344] on link "23" at bounding box center [863, 344] width 16 height 12
type input "**********"
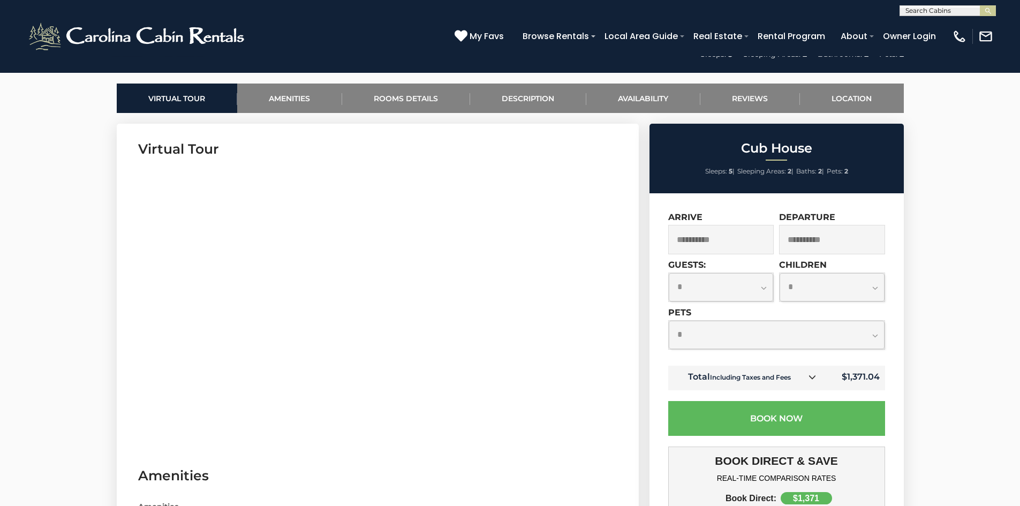
click at [875, 336] on select "**********" at bounding box center [777, 335] width 216 height 28
select select "*"
click at [669, 321] on select "**********" at bounding box center [777, 335] width 216 height 28
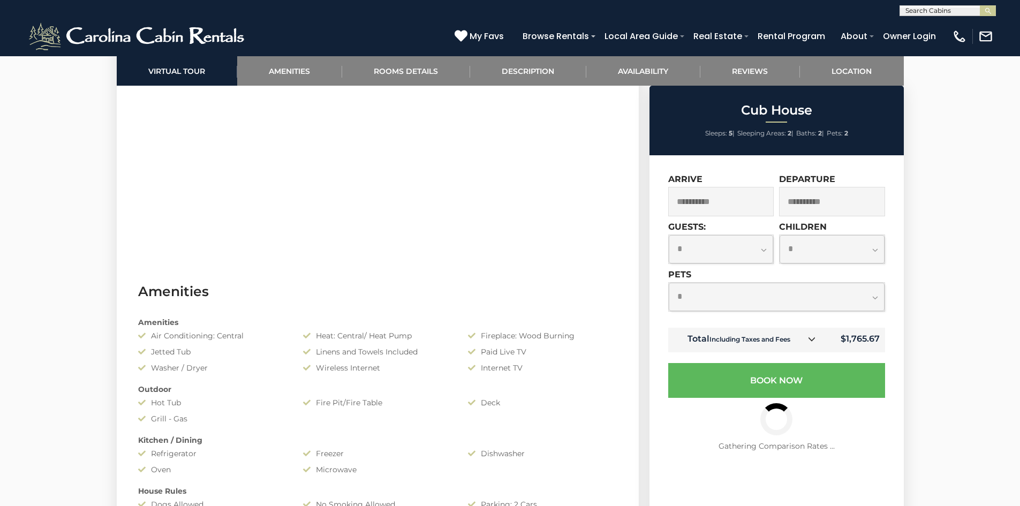
scroll to position [696, 0]
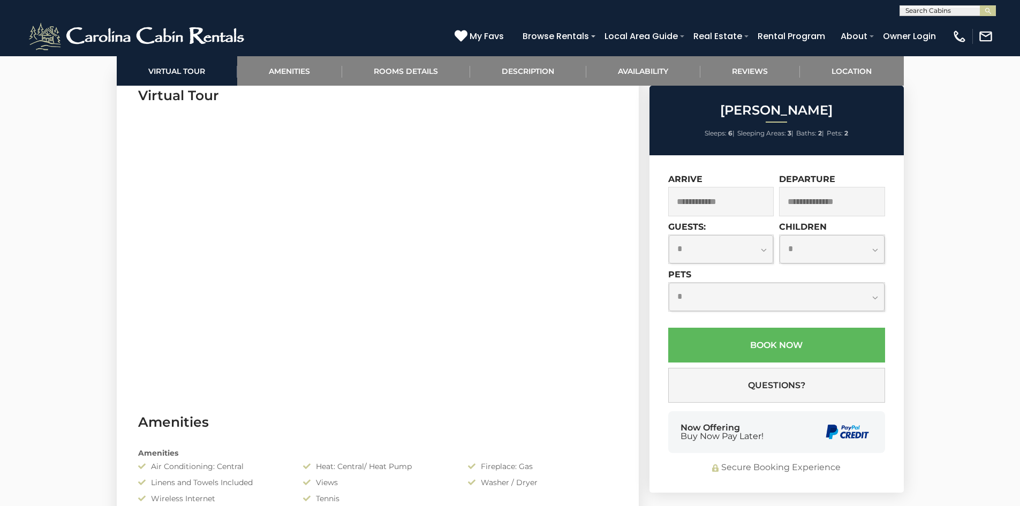
click at [739, 194] on input "text" at bounding box center [721, 201] width 106 height 29
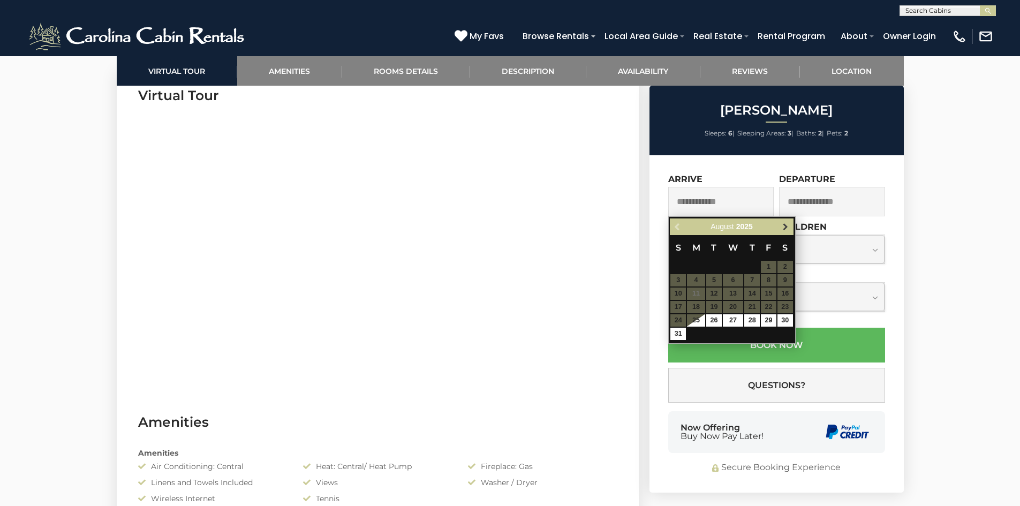
click at [782, 230] on span "Next" at bounding box center [785, 227] width 9 height 9
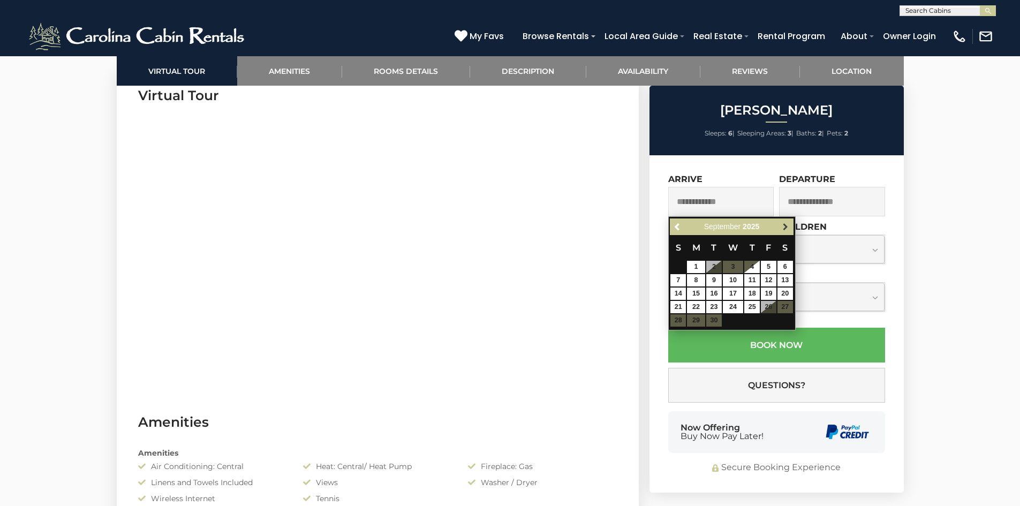
click at [781, 230] on span "Next" at bounding box center [785, 227] width 9 height 9
